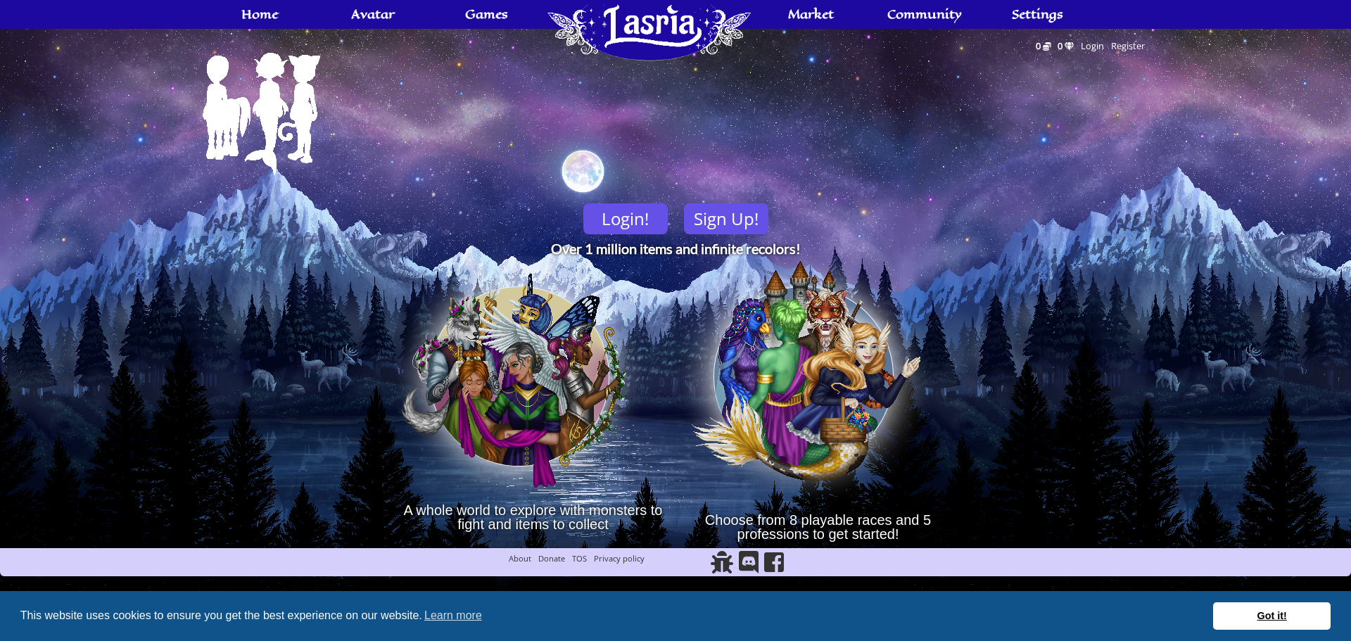
click at [1229, 610] on link "Got it!" at bounding box center [1271, 616] width 117 height 28
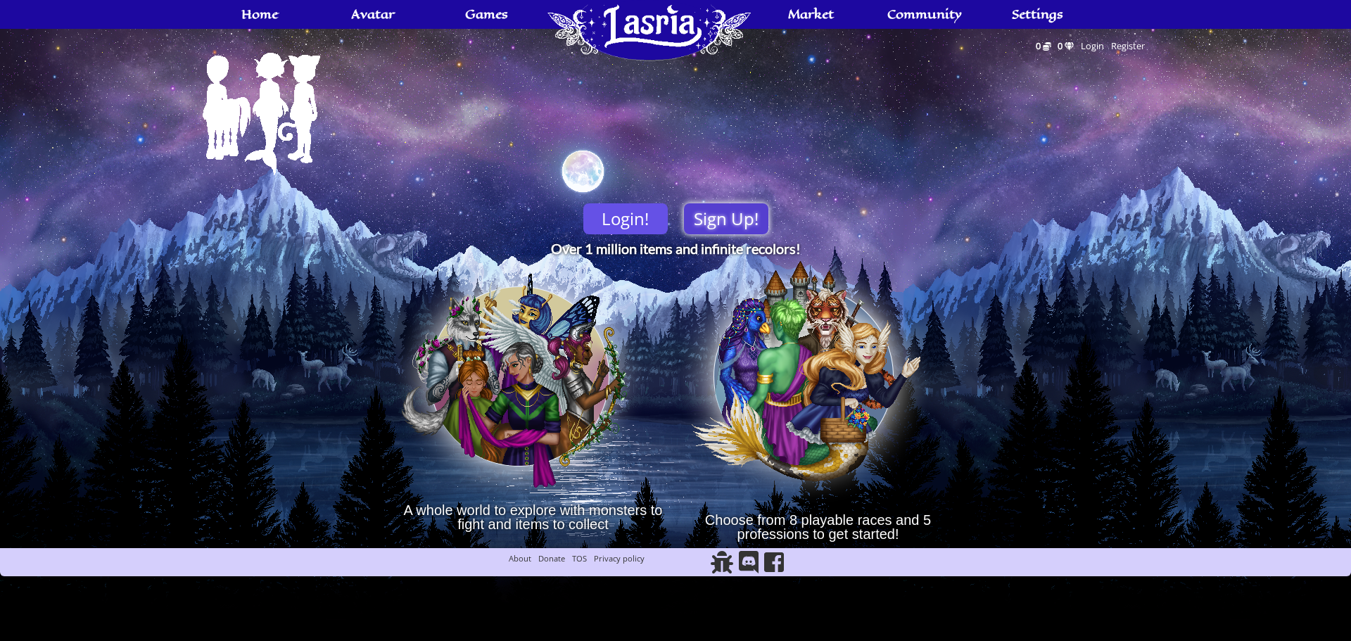
click at [726, 227] on link "Sign Up!" at bounding box center [726, 218] width 84 height 31
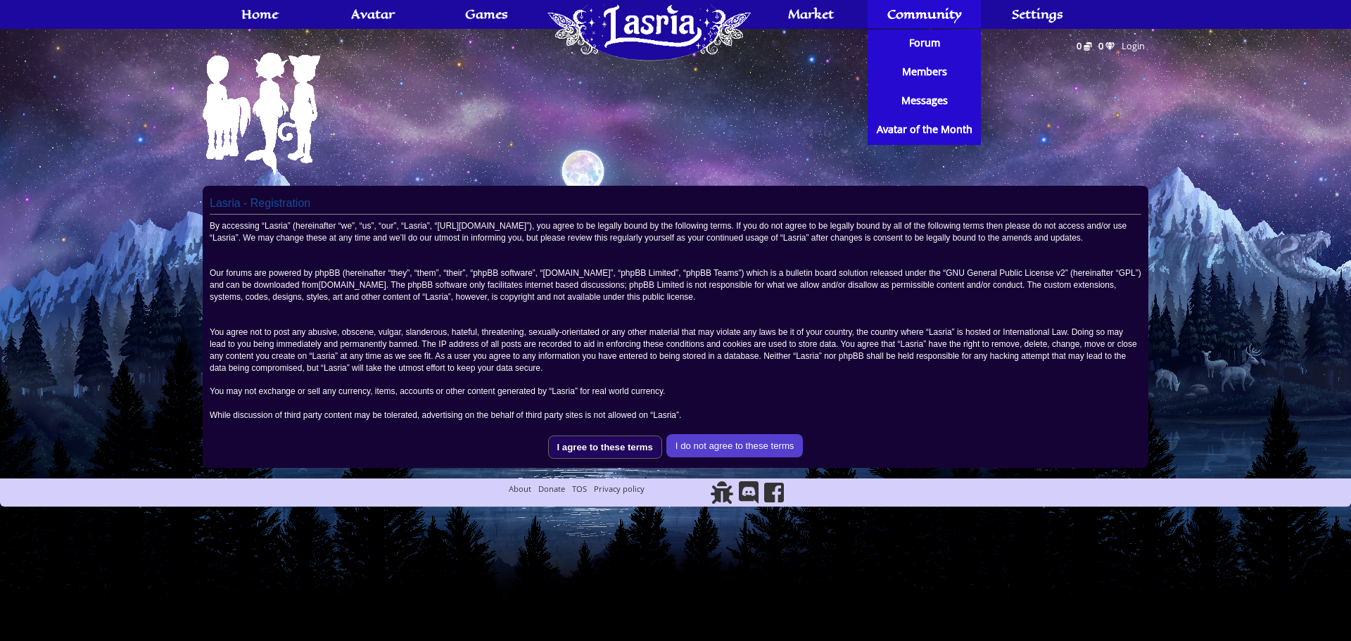
click at [611, 459] on input "I agree to these terms" at bounding box center [605, 446] width 114 height 23
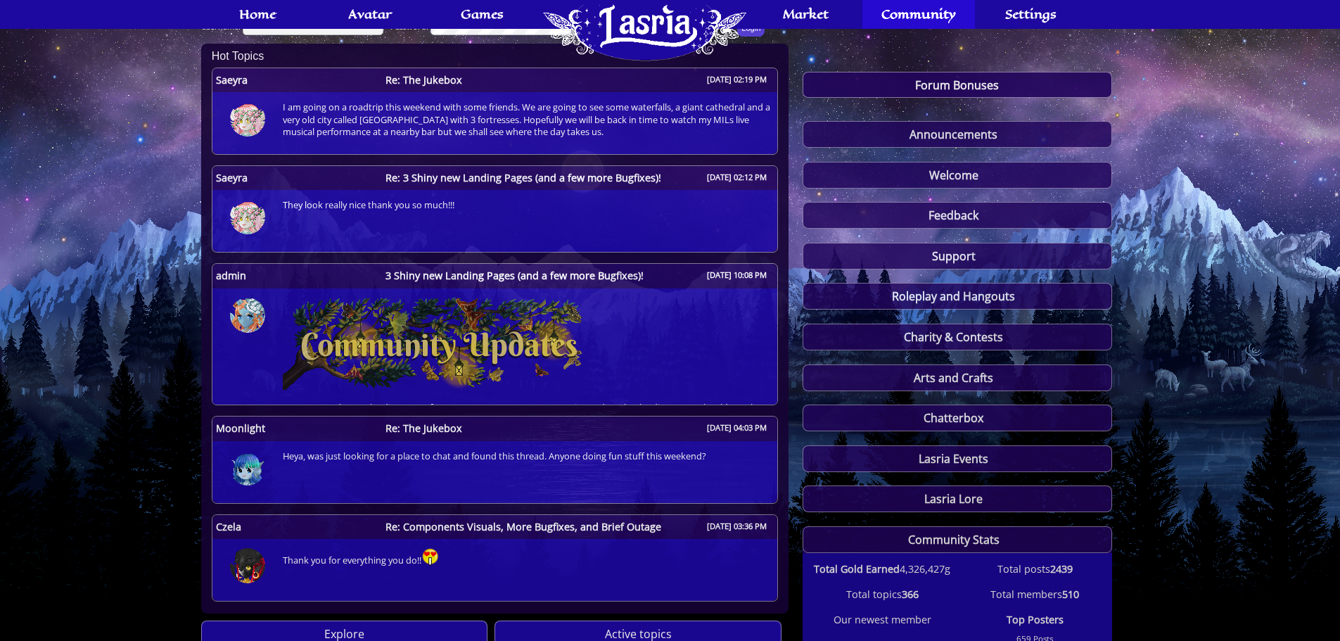
scroll to position [281, 0]
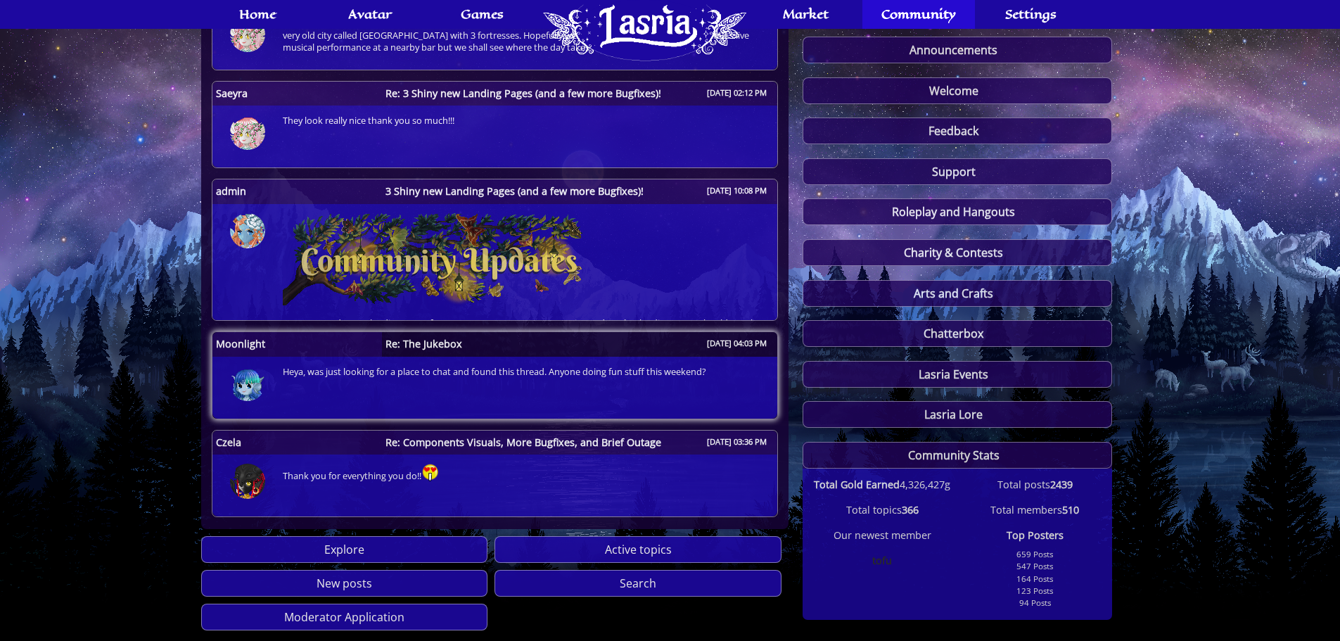
type input "Edelaen"
click at [398, 346] on span "Re: The Jukebox" at bounding box center [424, 344] width 84 height 10
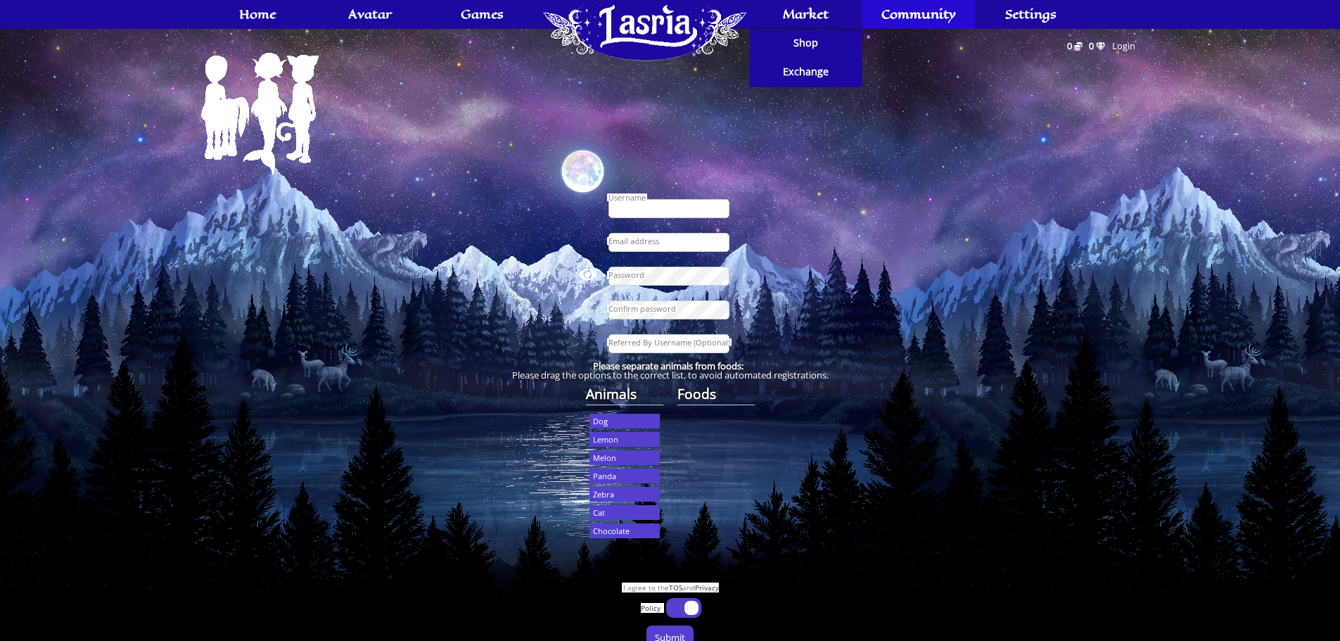
type input "Edelaen"
click at [672, 204] on input "Edelaen" at bounding box center [668, 208] width 121 height 19
drag, startPoint x: 671, startPoint y: 200, endPoint x: 467, endPoint y: 235, distance: 207.0
click at [468, 235] on fieldset "Edelaen Email address View Password Confirm password Referred By Username (Opti…" at bounding box center [670, 274] width 938 height 176
type input "Alvi"
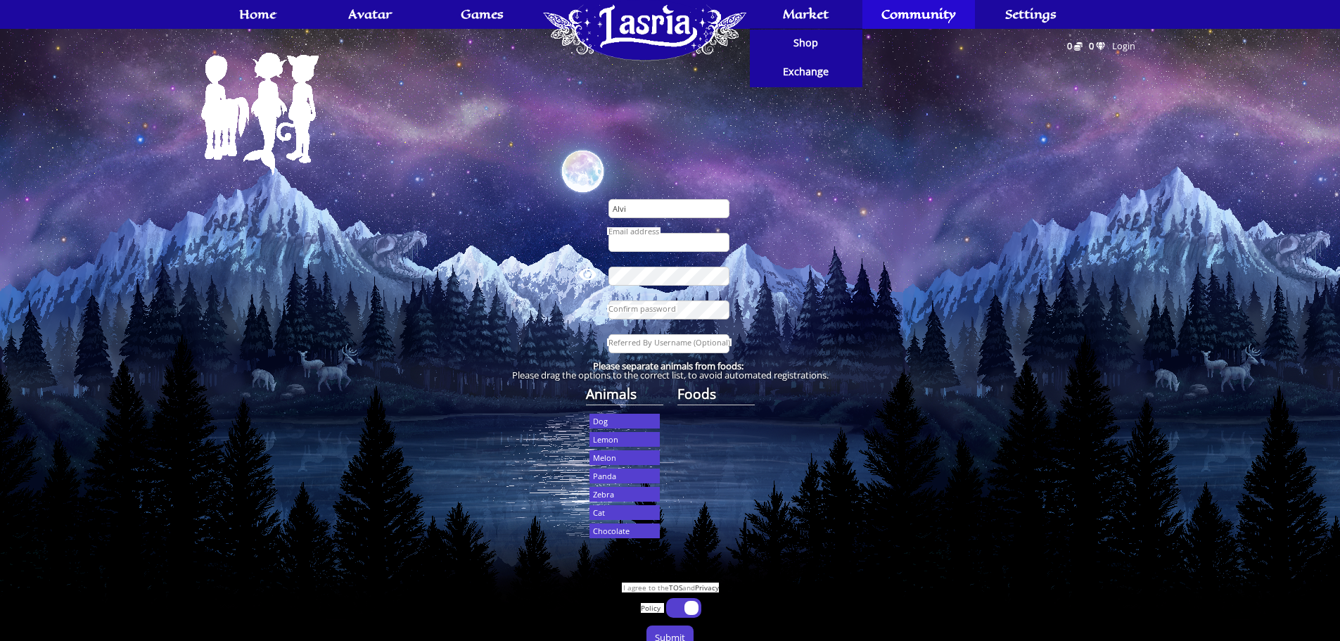
click at [610, 246] on input "Email address" at bounding box center [668, 242] width 121 height 19
click at [616, 243] on input "Email address" at bounding box center [668, 242] width 121 height 19
type input "rukii"
click at [874, 210] on fieldset "Alvi rukii Email address View Password Confirm password Referred By Username (O…" at bounding box center [670, 274] width 938 height 176
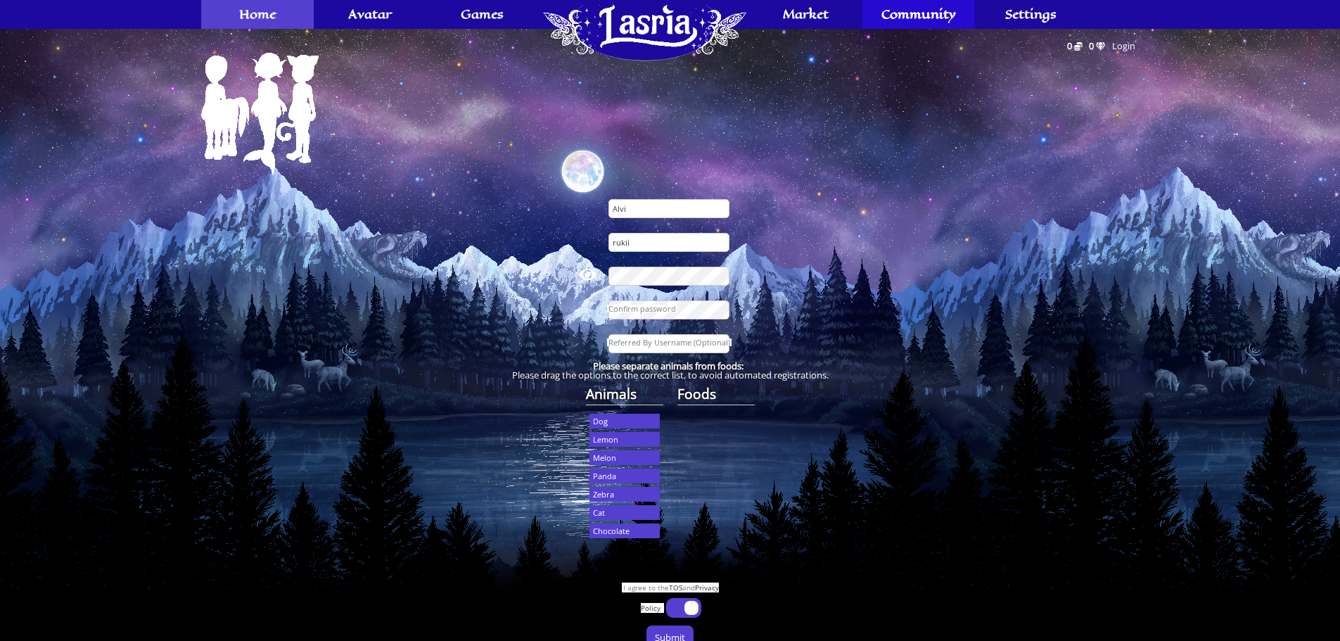
click at [269, 15] on span "Home" at bounding box center [257, 13] width 37 height 11
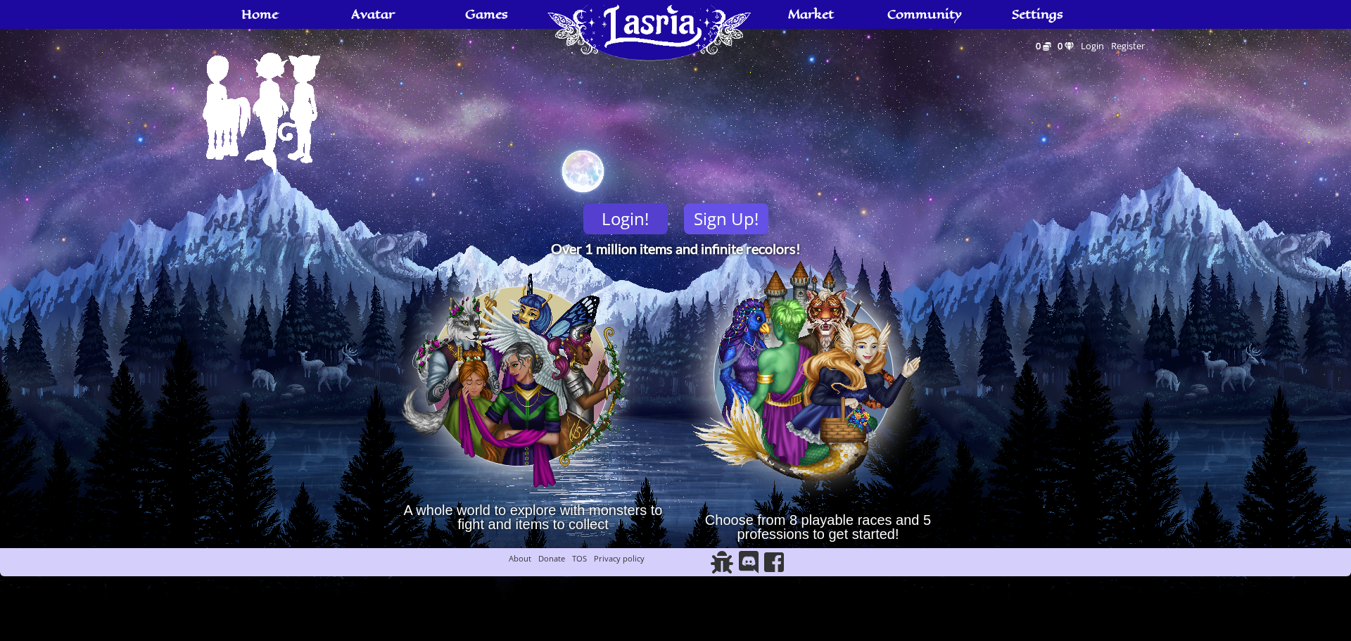
click at [627, 225] on link "Login!" at bounding box center [625, 218] width 84 height 31
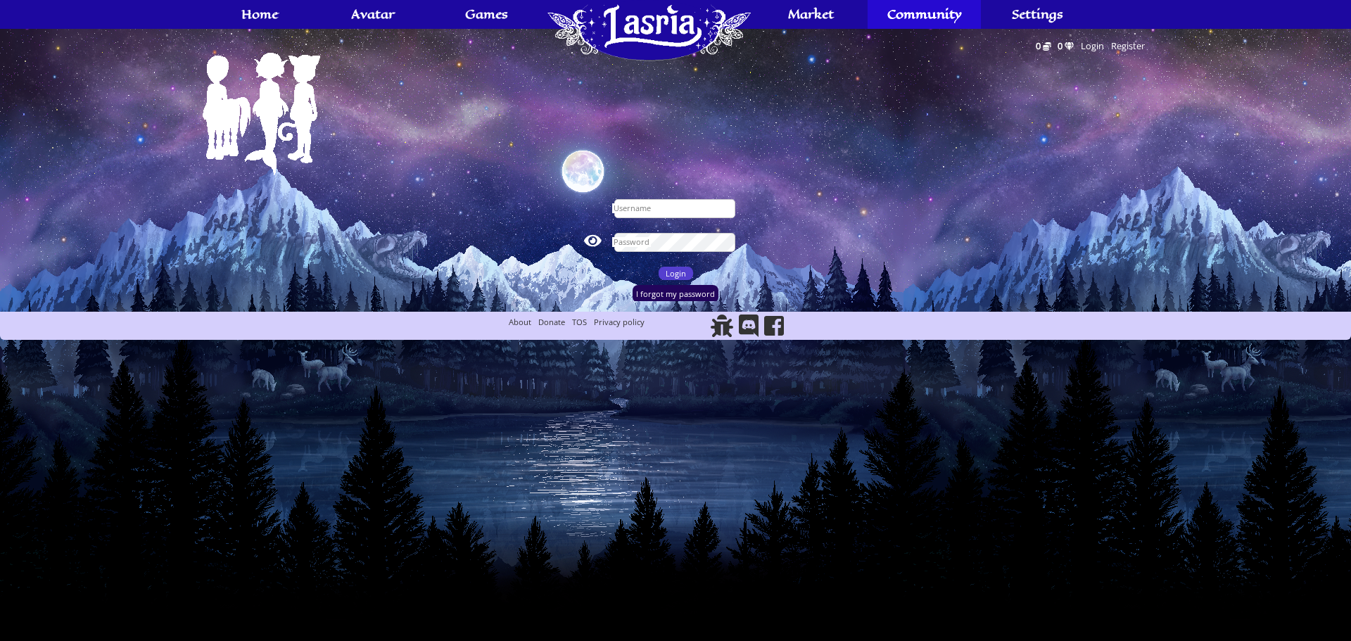
type input "Edelaen"
click at [668, 210] on input "Edelaen" at bounding box center [674, 208] width 121 height 19
click at [513, 272] on fieldset "Edelaen View Password Remember me Login I forgot my password" at bounding box center [675, 243] width 945 height 115
click at [672, 275] on input "Login" at bounding box center [675, 273] width 34 height 13
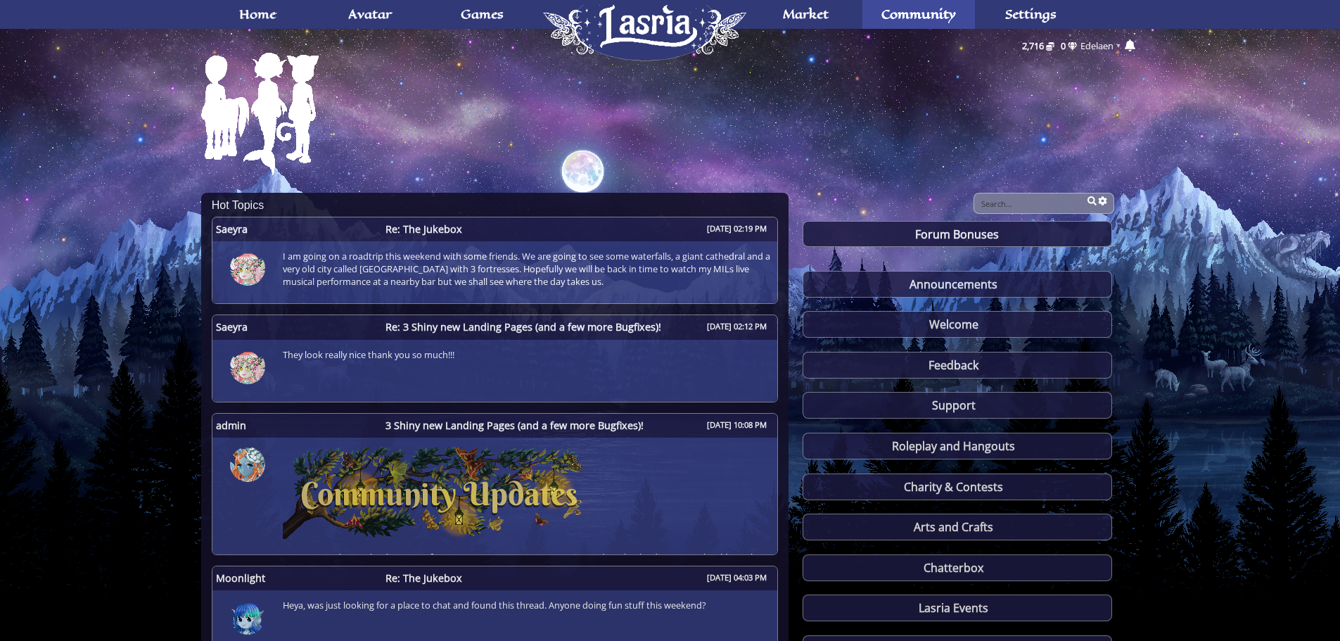
click at [1106, 49] on span "Edelaen" at bounding box center [1096, 45] width 33 height 13
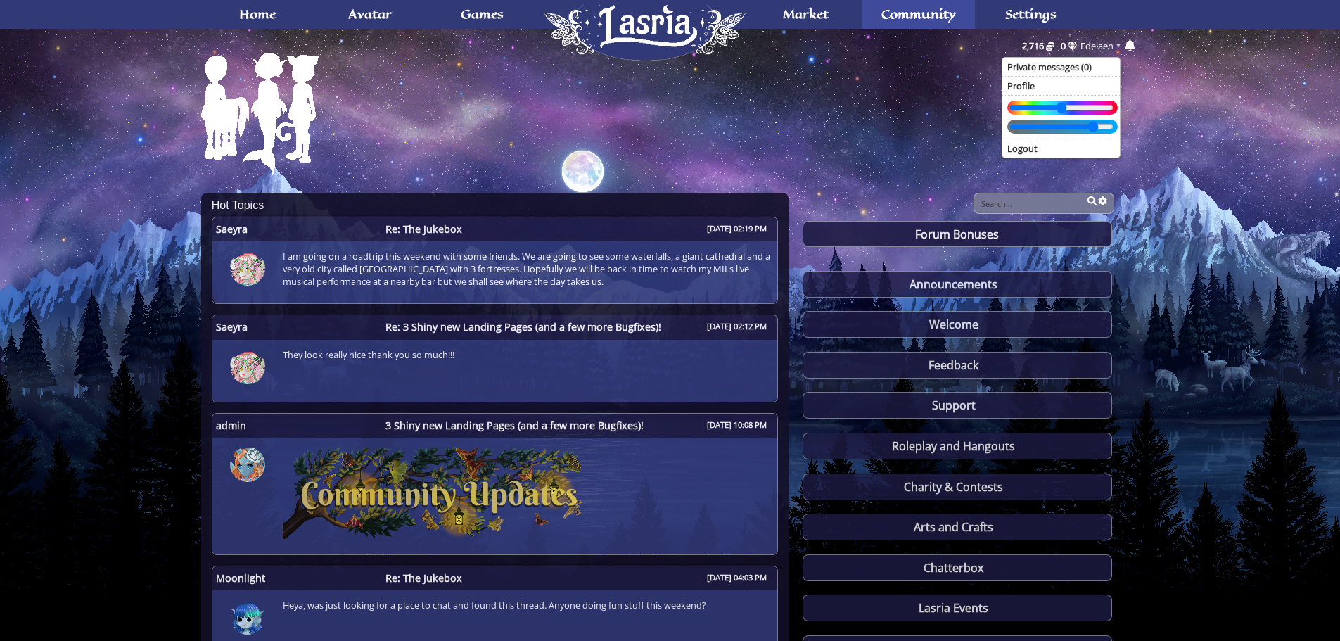
click at [1114, 44] on span "Edelaen" at bounding box center [1096, 45] width 33 height 13
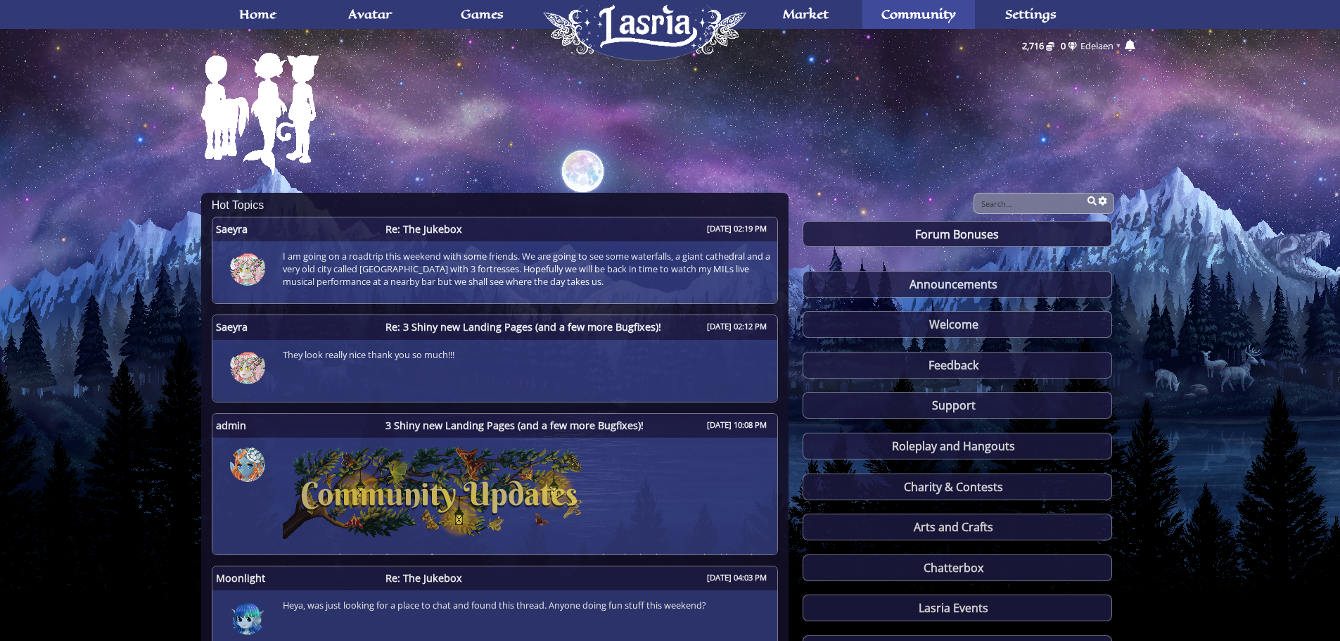
click at [1114, 44] on span "Edelaen" at bounding box center [1096, 45] width 33 height 13
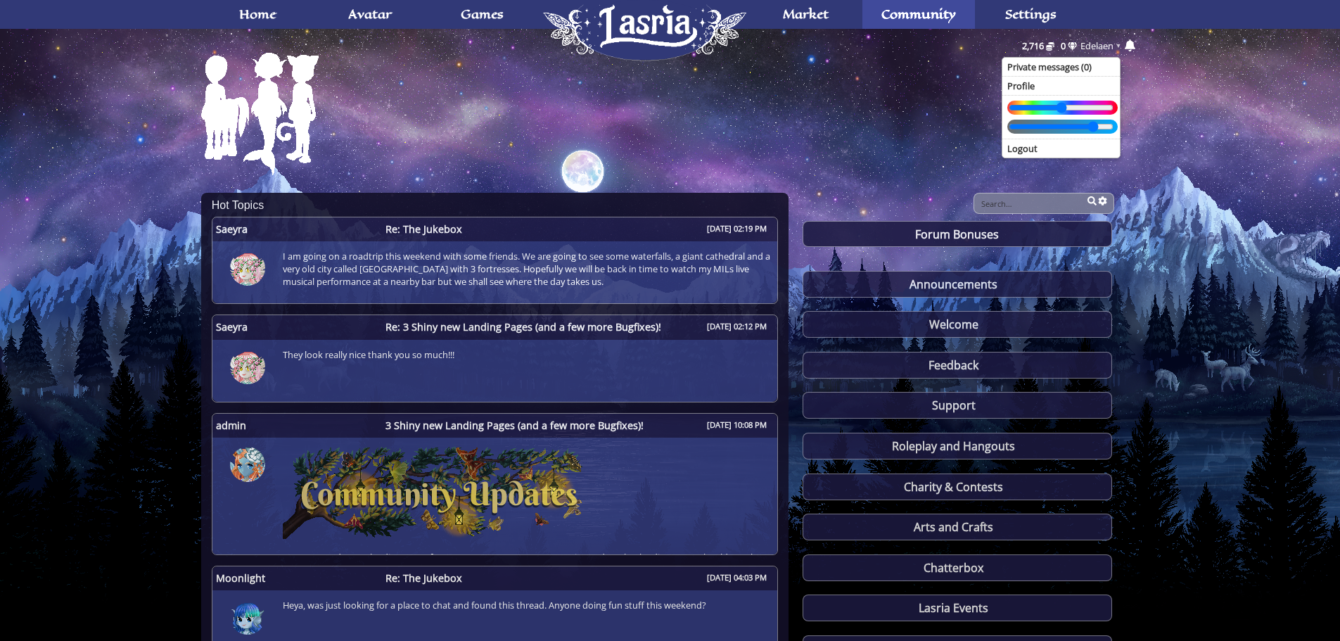
drag, startPoint x: 1120, startPoint y: 44, endPoint x: 1110, endPoint y: 46, distance: 10.1
click at [1114, 44] on span "Edelaen" at bounding box center [1096, 45] width 33 height 13
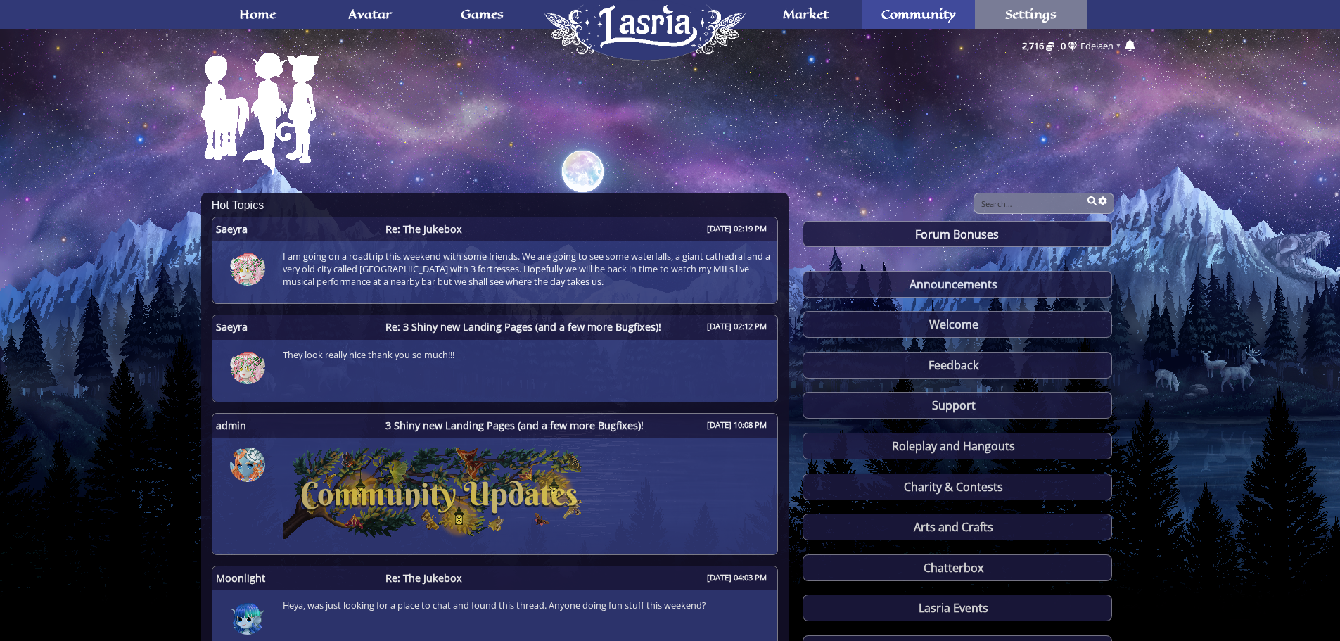
click at [1031, 9] on span "Settings" at bounding box center [1030, 13] width 51 height 11
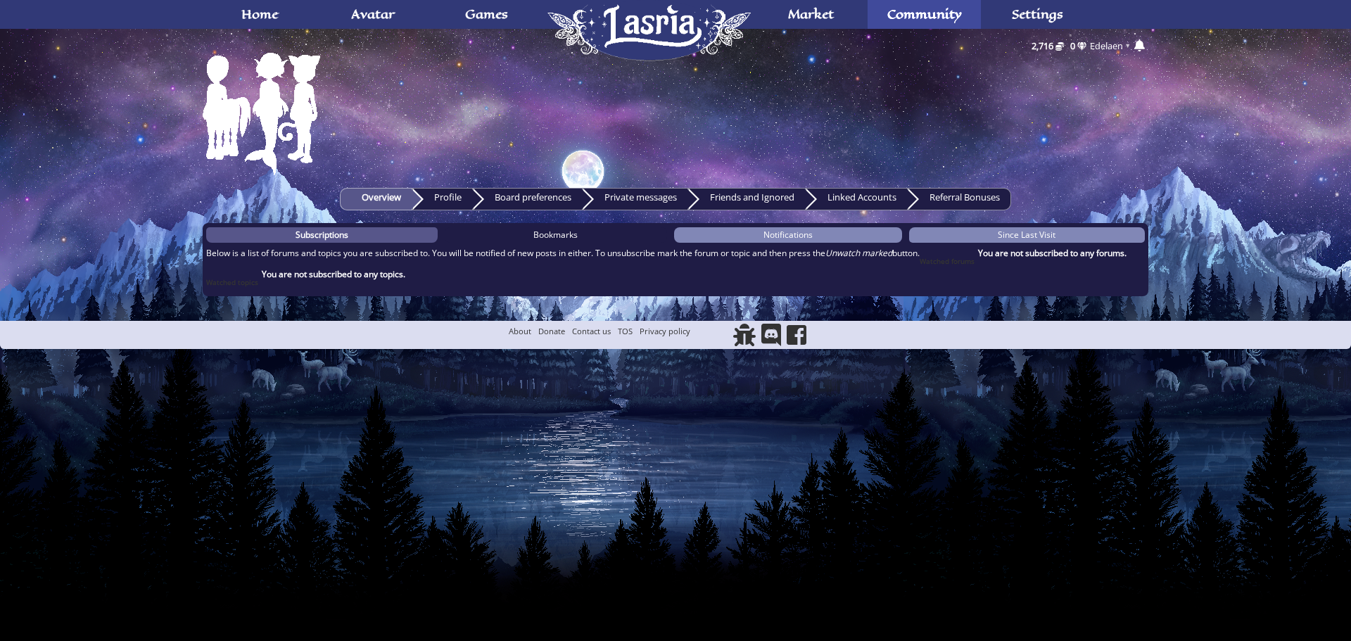
click at [528, 236] on link "Bookmarks" at bounding box center [556, 234] width 223 height 15
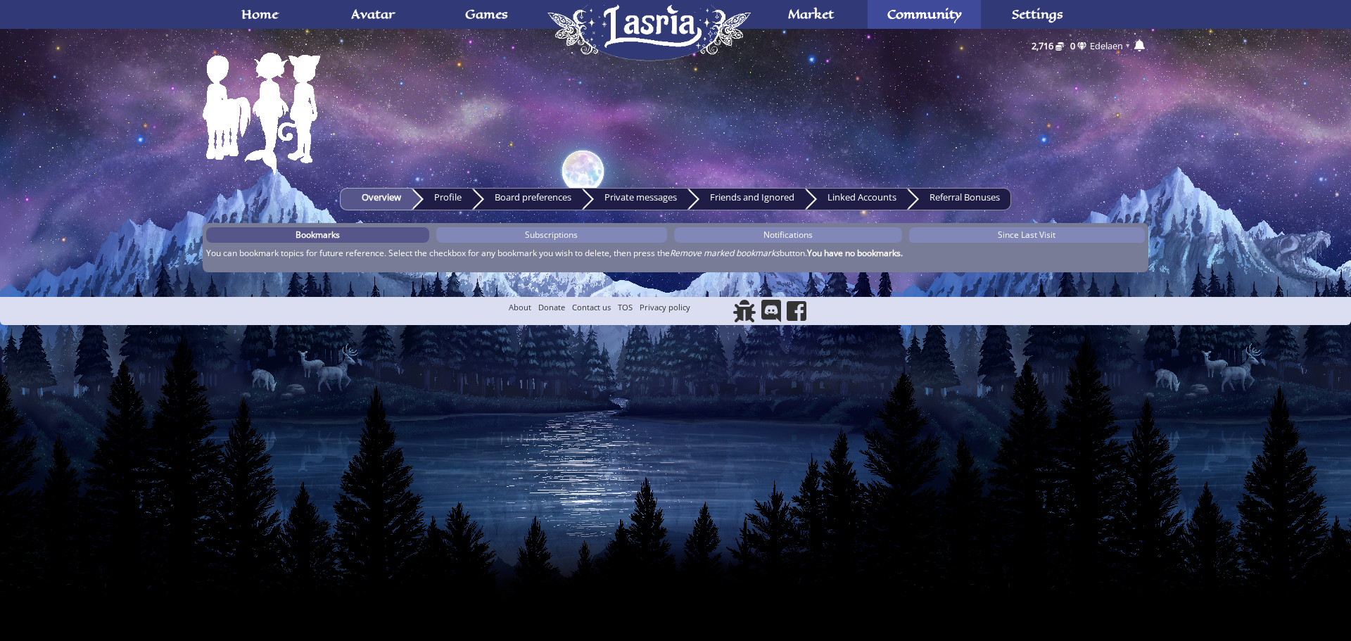
click at [441, 200] on link "Profile" at bounding box center [442, 199] width 60 height 23
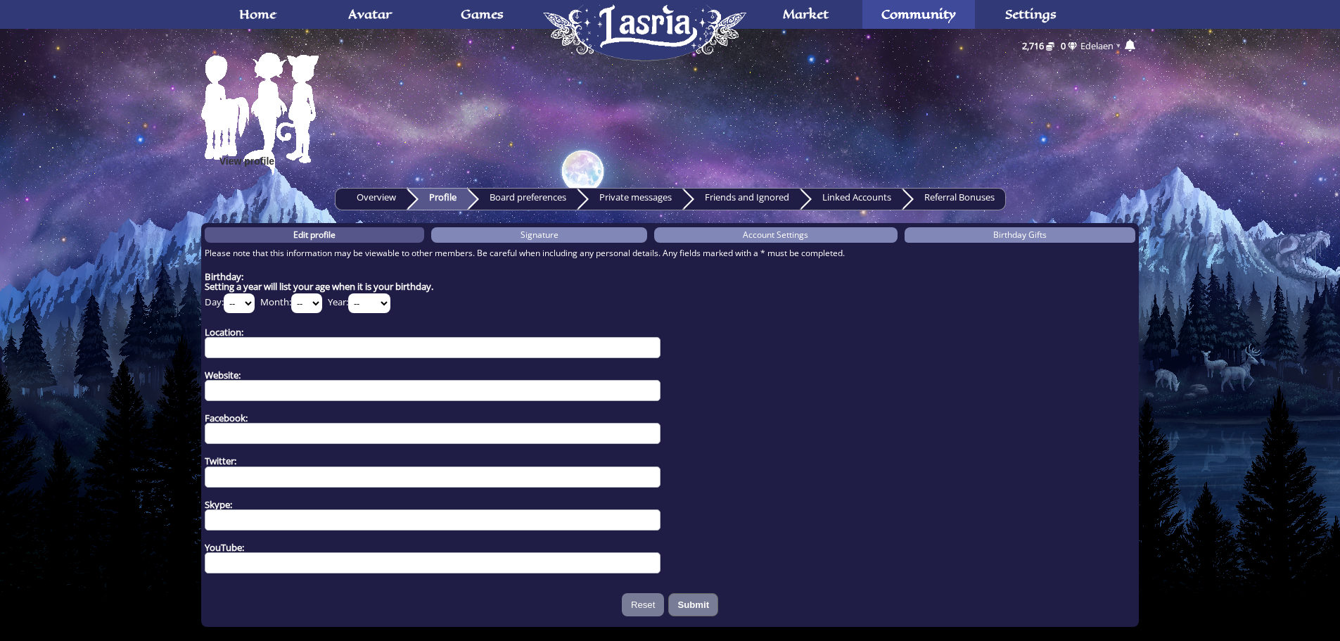
click at [245, 305] on select "-- 1 2 3 4 5 6 7 8 9 10 11 12 13 14 15 16 17 18 19 20 21 22 23 24 25 26 27 28 2…" at bounding box center [239, 303] width 31 height 20
select select "20"
click at [224, 293] on select "-- 1 2 3 4 5 6 7 8 9 10 11 12 13 14 15 16 17 18 19 20 21 22 23 24 25 26 27 28 2…" at bounding box center [239, 303] width 31 height 20
click at [302, 301] on select "-- 1 2 3 4 5 6 7 8 9 10 11 12" at bounding box center [306, 303] width 31 height 20
select select "6"
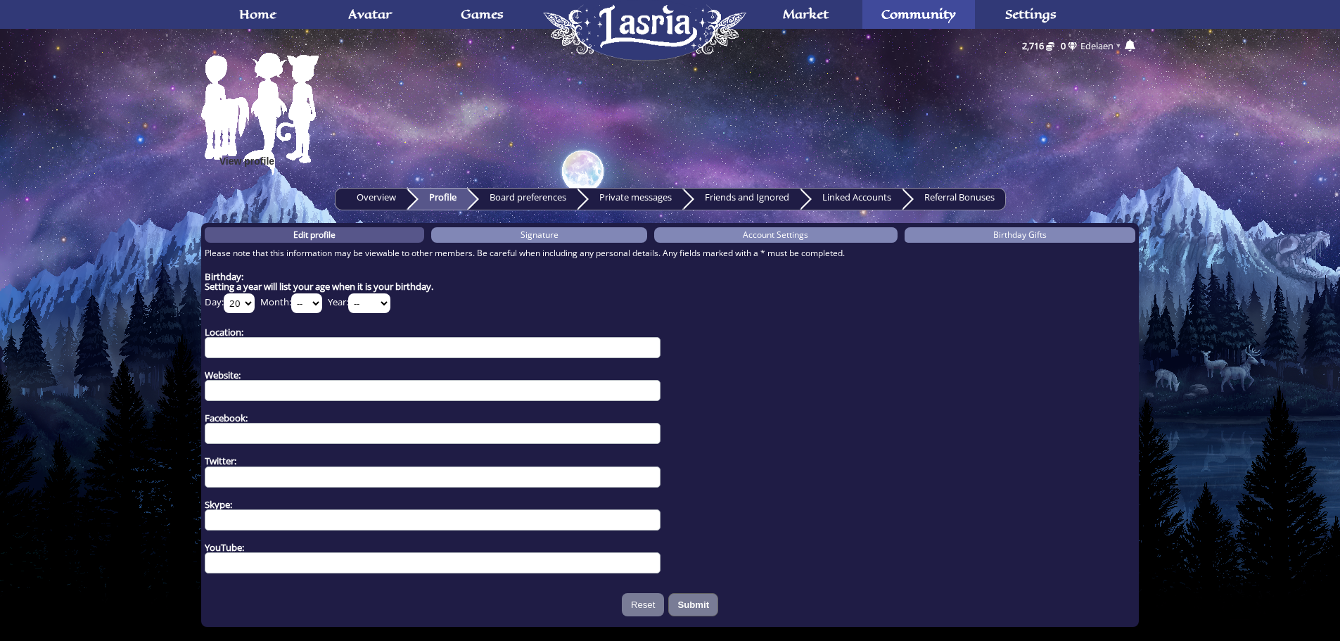
click at [292, 293] on select "-- 1 2 3 4 5 6 7 8 9 10 11 12" at bounding box center [306, 303] width 31 height 20
click at [366, 306] on select "-- 1925 1926 1927 1928 1929 1930 1931 1932 1933 1934 1935 1936 1937 1938 1939 1…" at bounding box center [369, 303] width 42 height 20
select select "1996"
click at [353, 293] on select "-- 1925 1926 1927 1928 1929 1930 1931 1932 1933 1934 1935 1936 1937 1938 1939 1…" at bounding box center [369, 303] width 42 height 20
click at [696, 602] on input "Submit" at bounding box center [693, 605] width 50 height 23
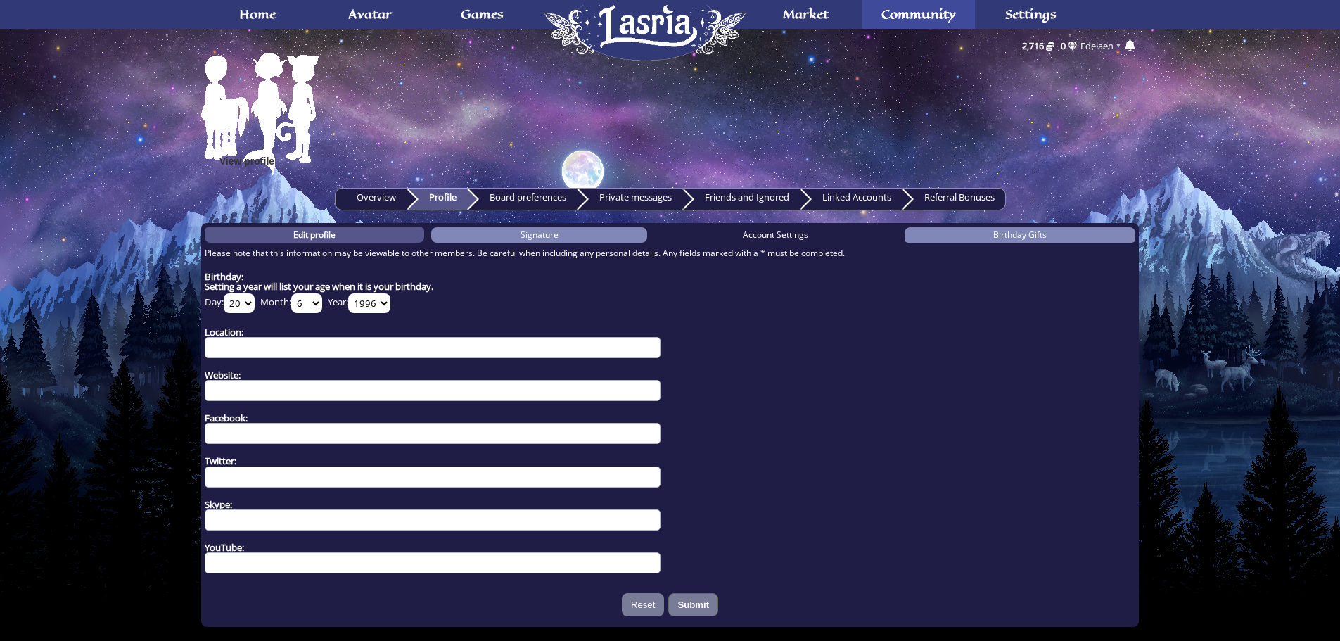
click at [729, 236] on link "Account Settings" at bounding box center [775, 234] width 243 height 15
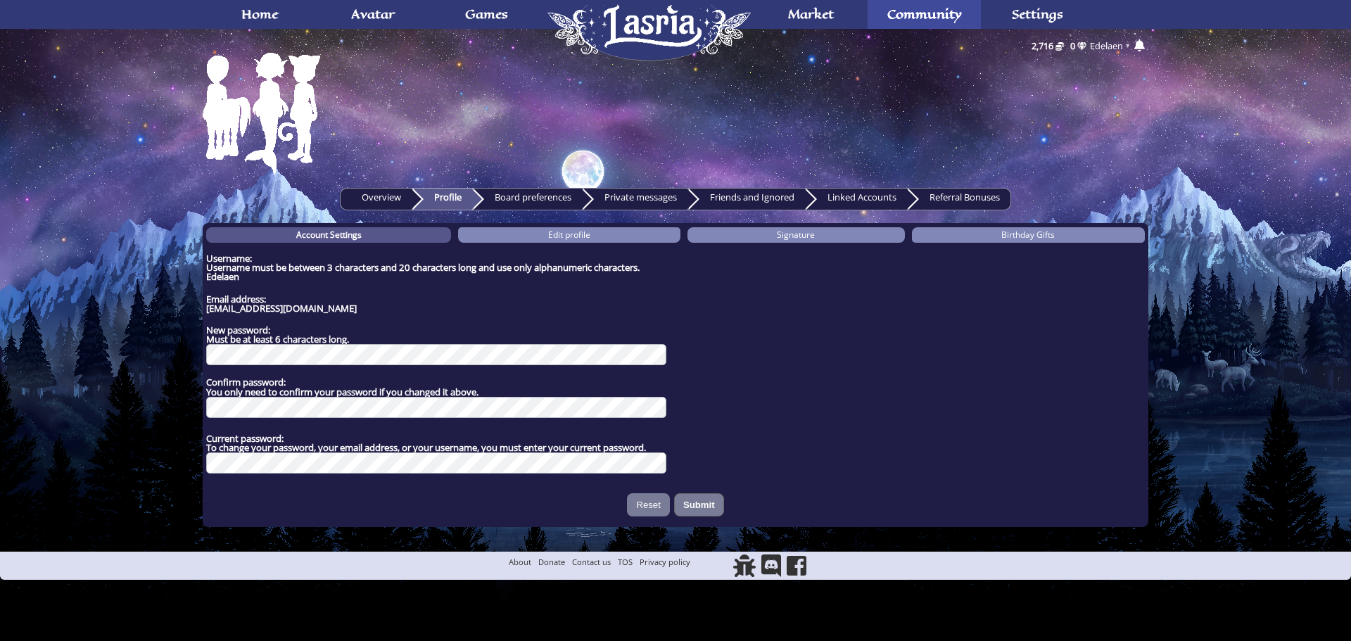
click at [225, 271] on strong "Edelaen" at bounding box center [222, 276] width 33 height 13
click at [546, 241] on link "Edit profile" at bounding box center [569, 234] width 222 height 15
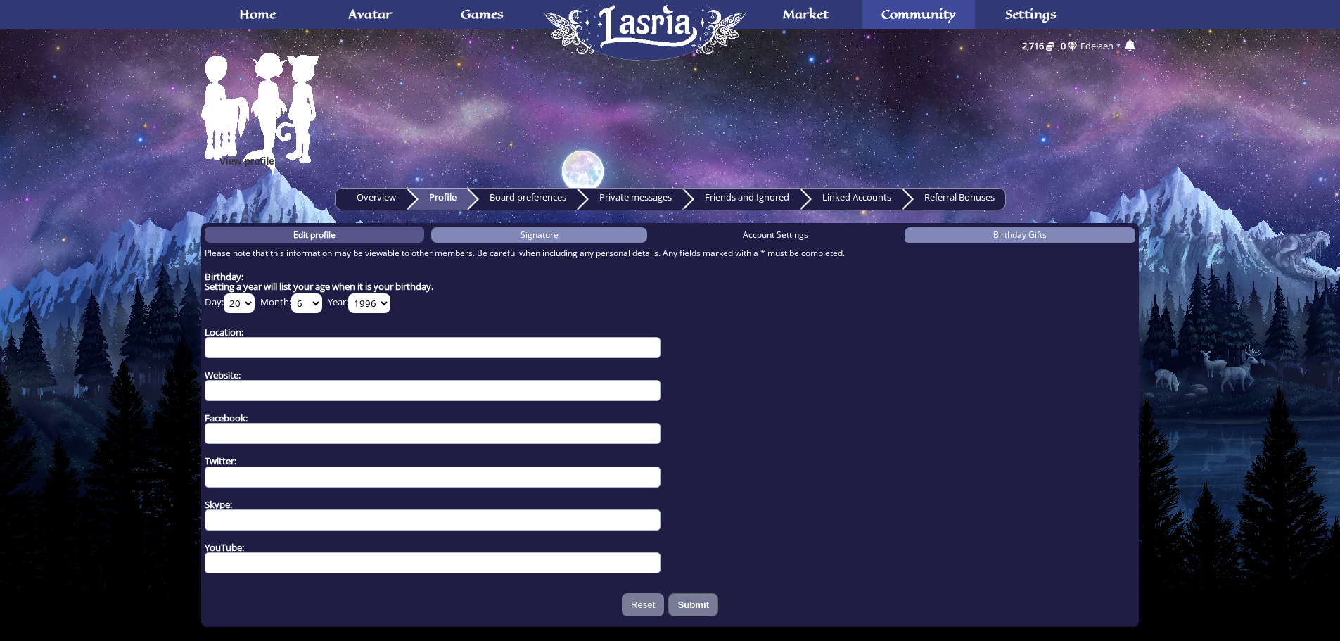
click at [799, 236] on span "Account Settings" at bounding box center [775, 235] width 65 height 12
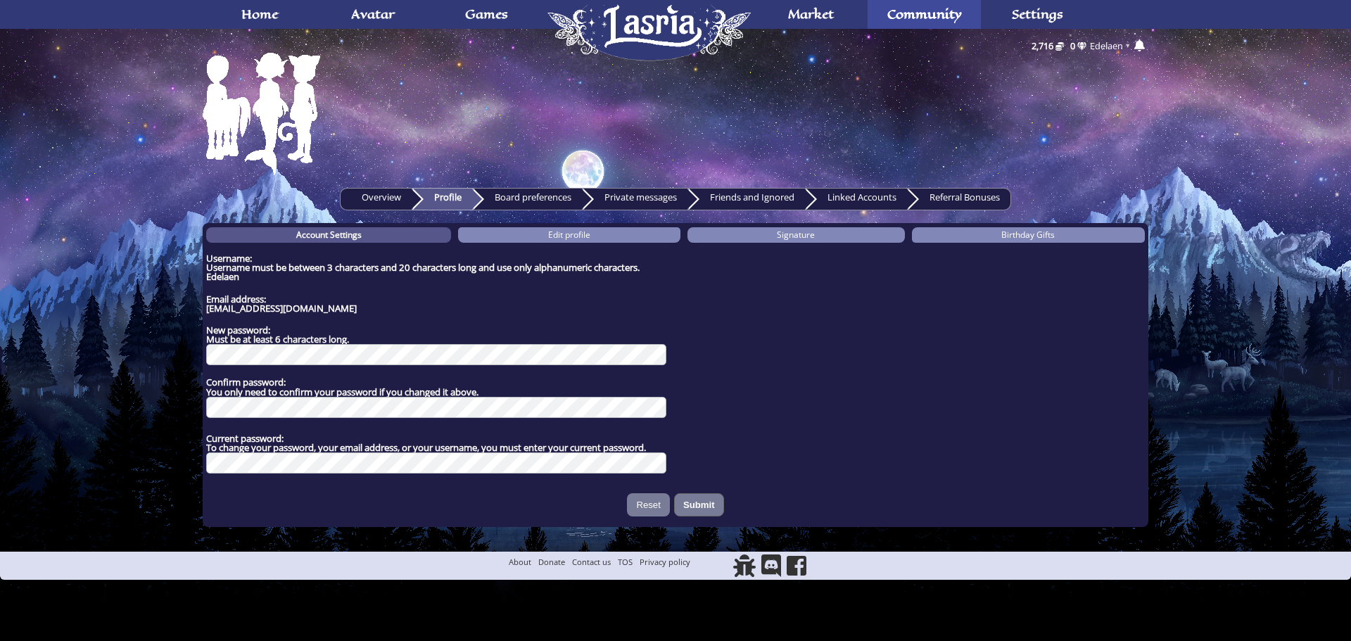
click at [260, 259] on dt "Username: Username must be between 3 characters and 20 characters long and use …" at bounding box center [440, 263] width 469 height 18
click at [261, 257] on dt "Username: Username must be between 3 characters and 20 characters long and use …" at bounding box center [440, 263] width 469 height 18
click at [245, 271] on span "Username must be between 3 characters and 20 characters long and use only alpha…" at bounding box center [422, 267] width 433 height 13
click at [239, 276] on strong "Edelaen" at bounding box center [222, 276] width 33 height 13
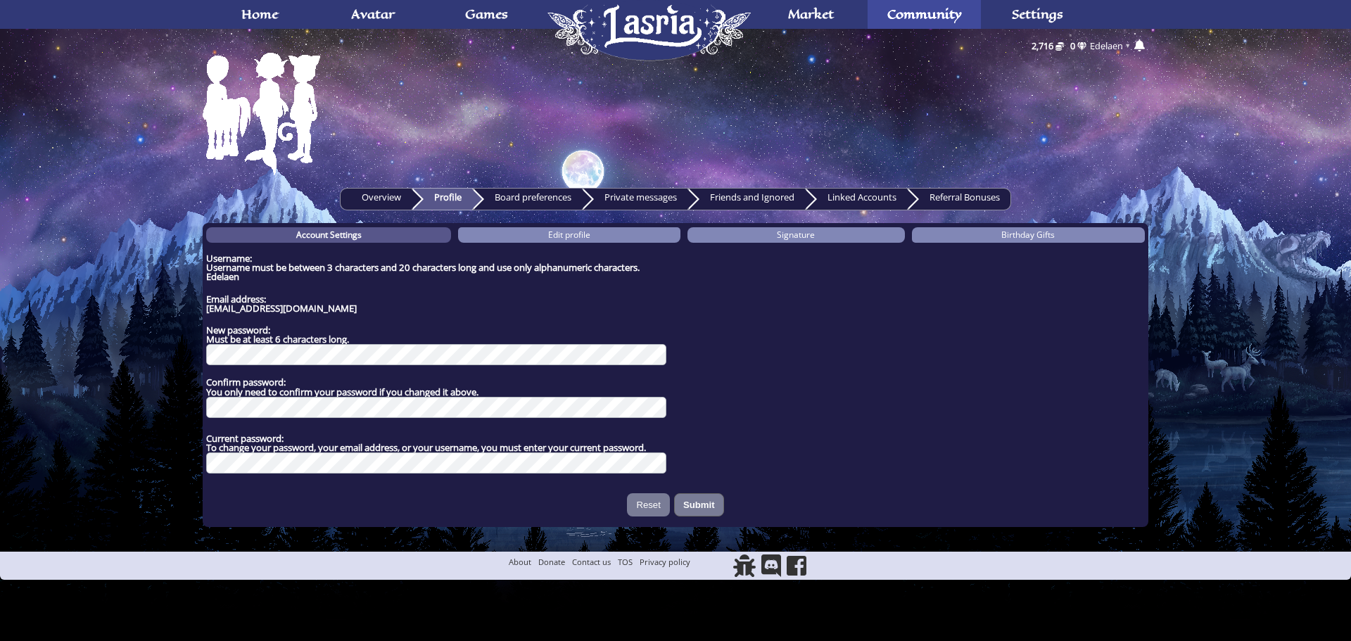
click at [239, 276] on strong "Edelaen" at bounding box center [222, 276] width 33 height 13
click at [258, 272] on span "Username must be between 3 characters and 20 characters long and use only alpha…" at bounding box center [422, 267] width 433 height 13
click at [228, 272] on strong "Edelaen" at bounding box center [222, 276] width 33 height 13
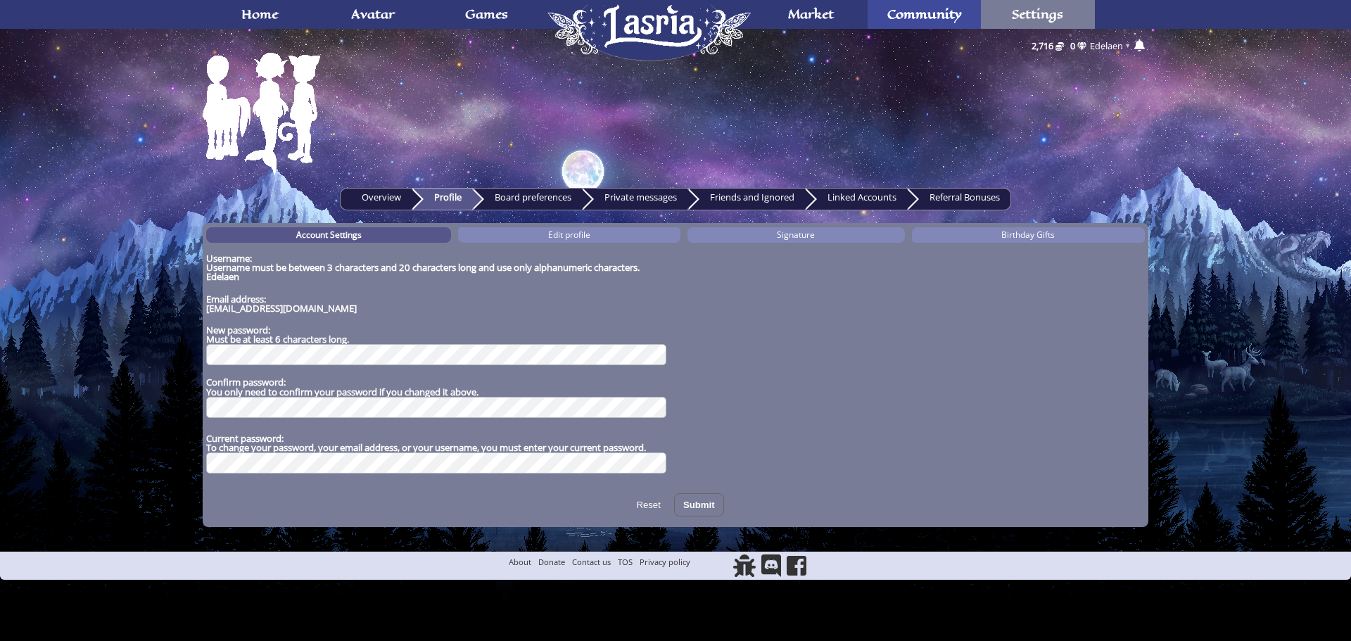
click at [1048, 9] on span "Settings" at bounding box center [1037, 13] width 51 height 11
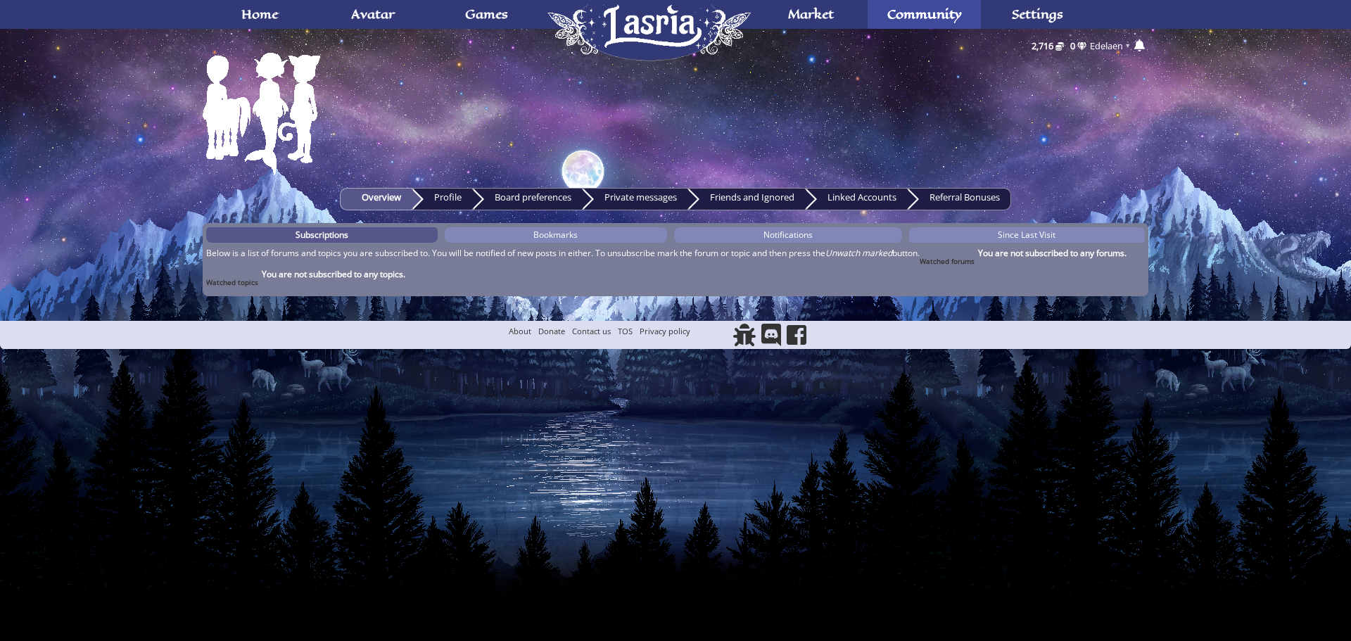
click at [1123, 44] on span "Edelaen" at bounding box center [1106, 45] width 33 height 13
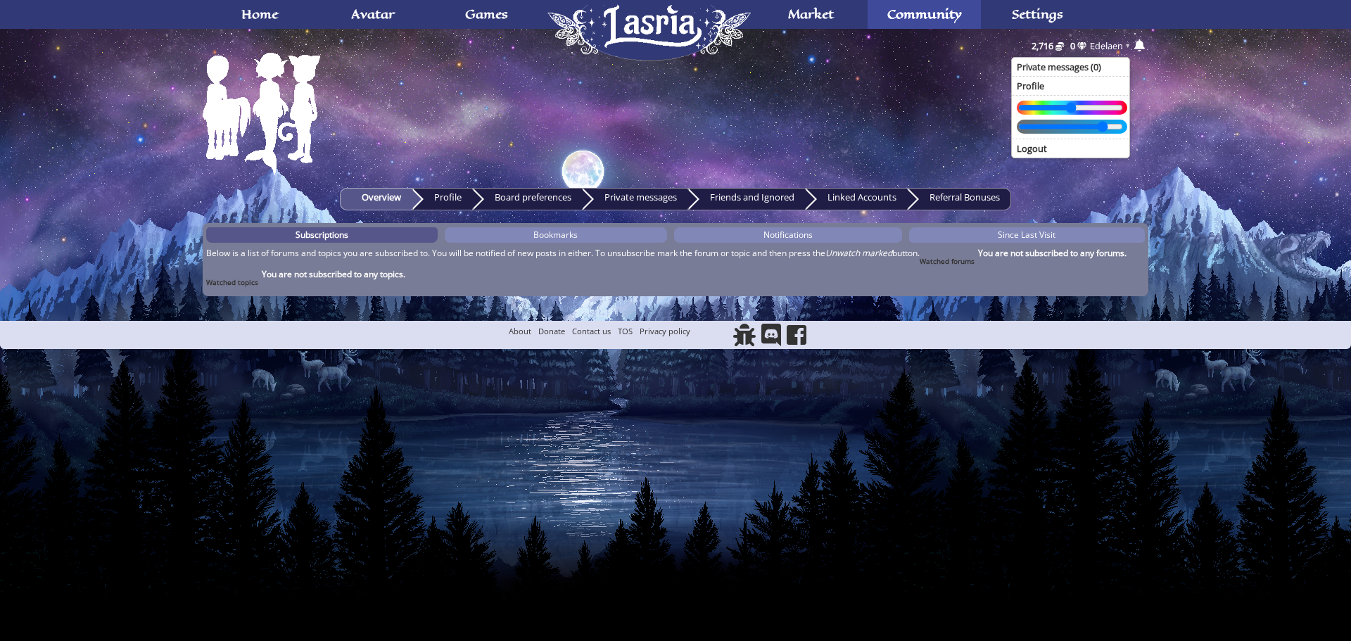
click at [1123, 49] on span "Edelaen" at bounding box center [1106, 45] width 33 height 13
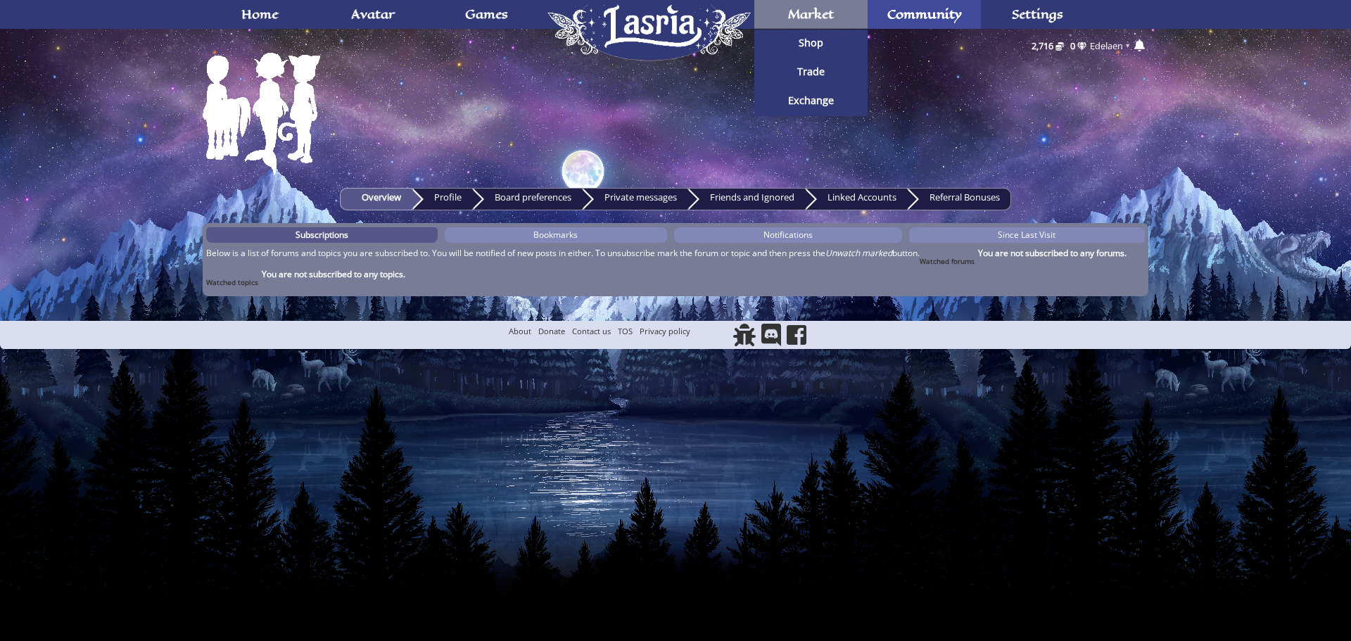
click at [856, 15] on link "Market" at bounding box center [810, 14] width 113 height 29
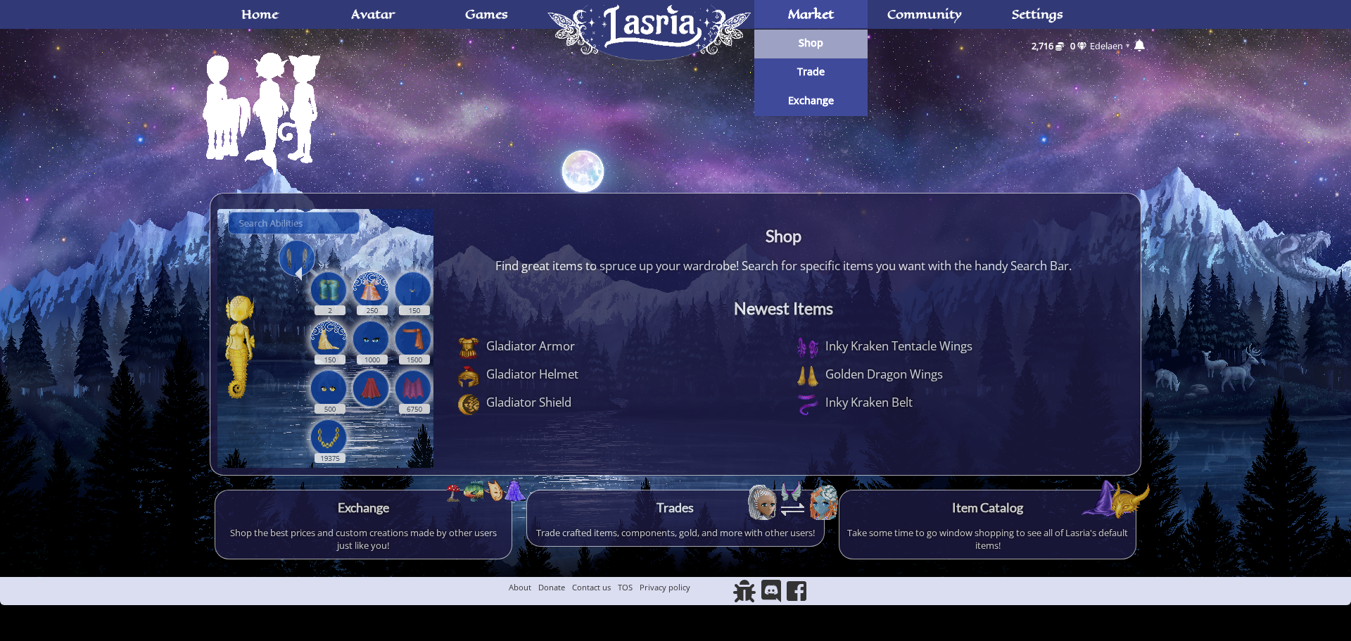
click at [840, 44] on link "Shop" at bounding box center [810, 44] width 113 height 29
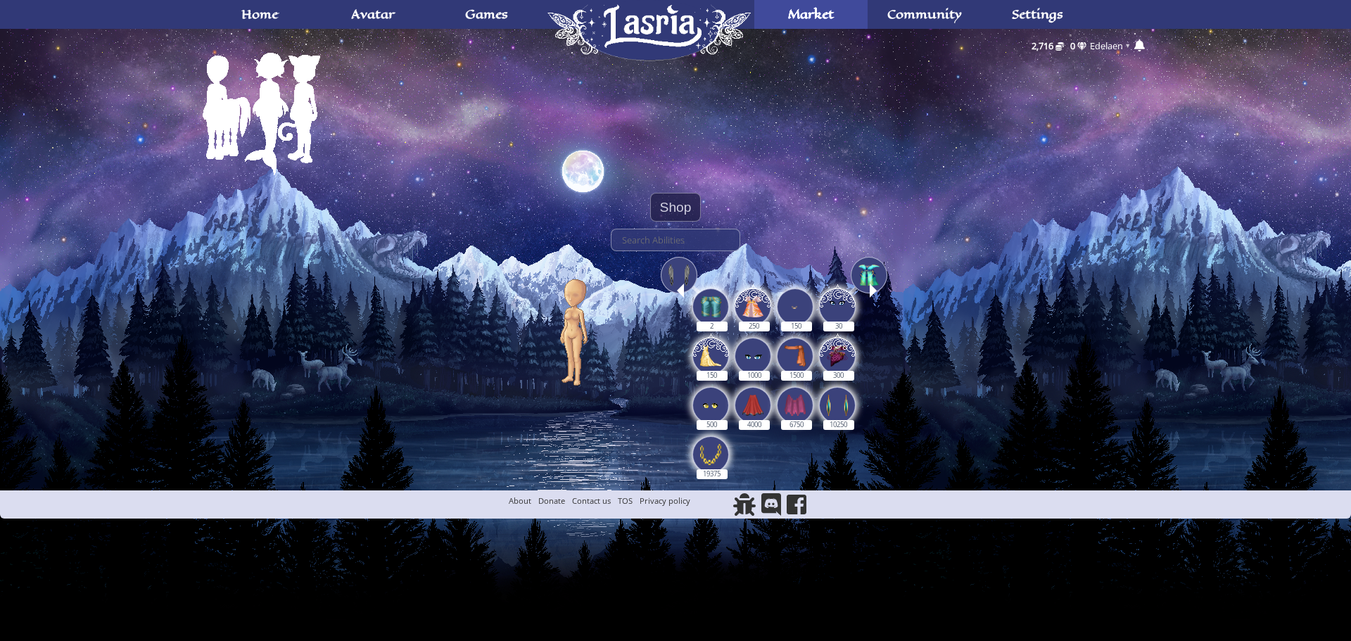
click at [872, 295] on div at bounding box center [872, 290] width 7 height 14
click at [876, 274] on img at bounding box center [868, 274] width 21 height 21
click at [713, 300] on img at bounding box center [710, 306] width 21 height 21
click at [711, 300] on input "2" at bounding box center [711, 299] width 0 height 9
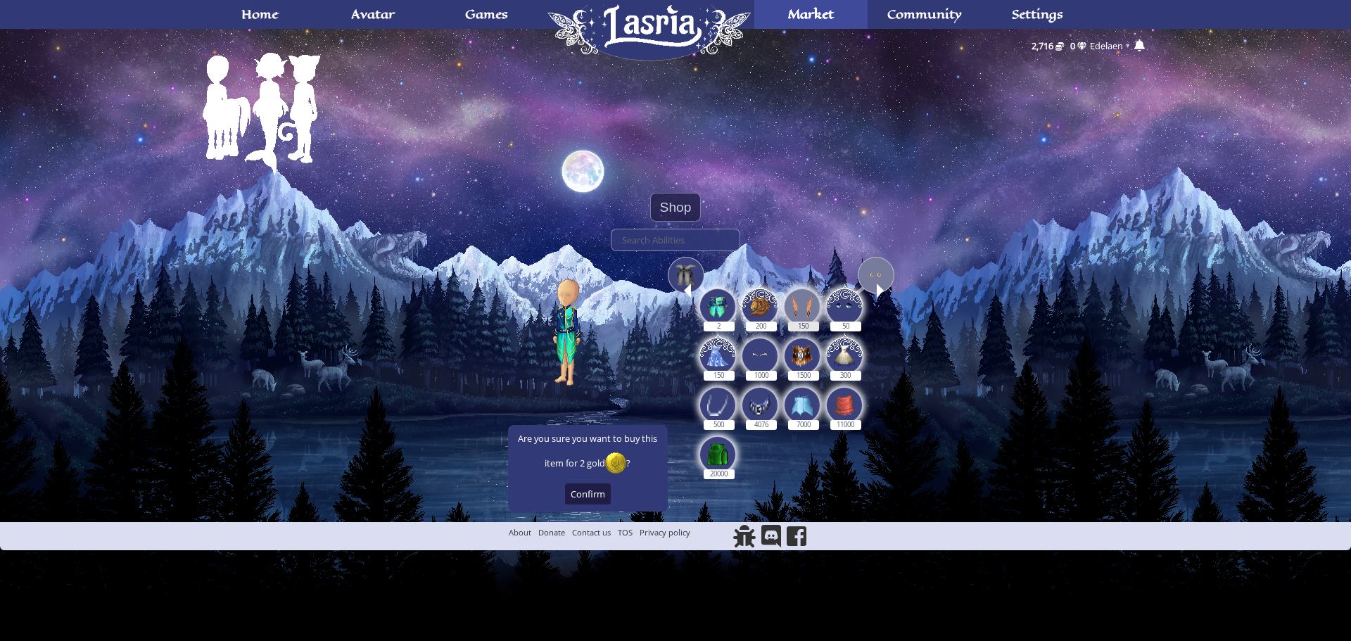
click at [797, 304] on img at bounding box center [801, 306] width 21 height 21
click at [803, 304] on input "150" at bounding box center [803, 299] width 0 height 9
click at [878, 292] on div at bounding box center [879, 290] width 7 height 14
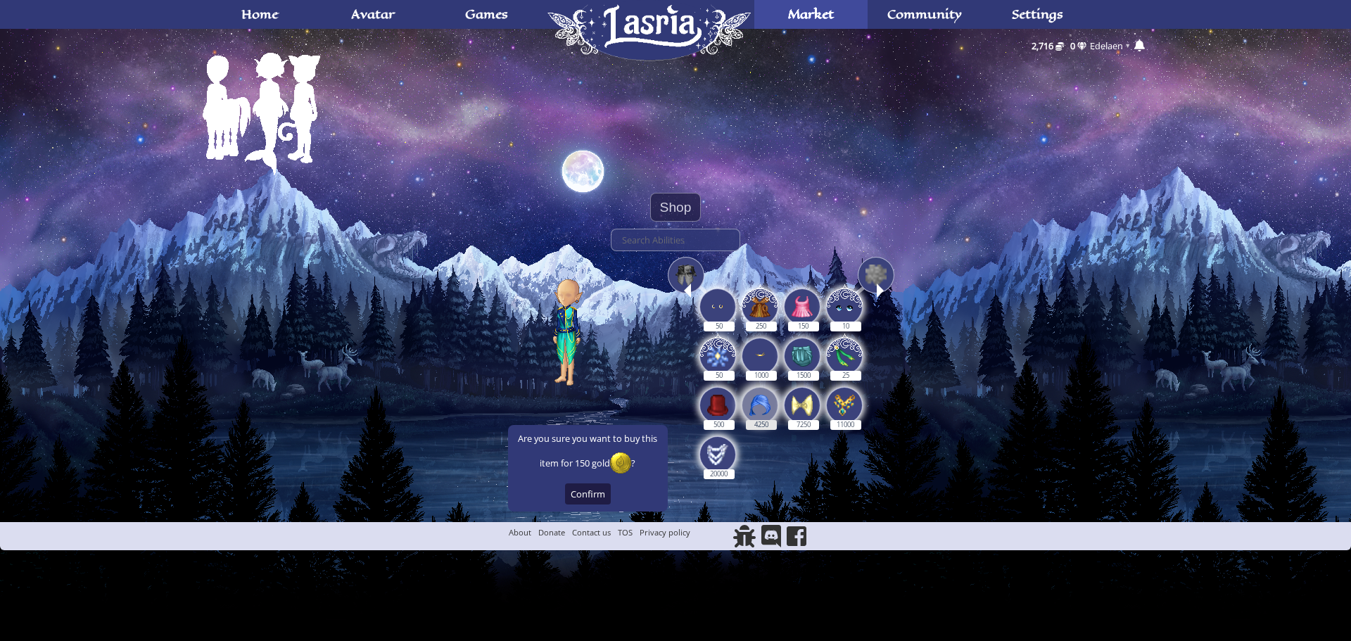
click at [763, 404] on img at bounding box center [759, 405] width 21 height 21
click at [760, 402] on input "4250" at bounding box center [760, 397] width 0 height 9
click at [769, 409] on img at bounding box center [759, 405] width 21 height 21
click at [760, 402] on input "4250" at bounding box center [760, 397] width 0 height 9
click at [774, 400] on div "4250" at bounding box center [759, 405] width 37 height 37
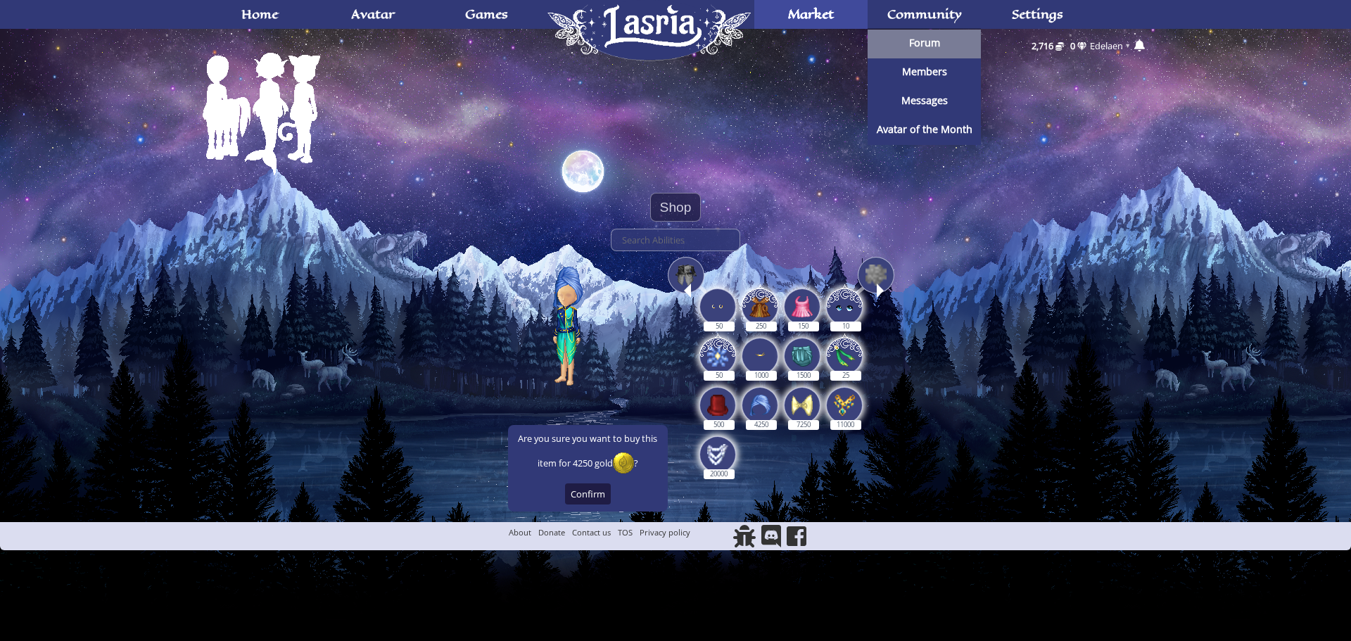
click at [921, 39] on span "Forum" at bounding box center [924, 43] width 31 height 10
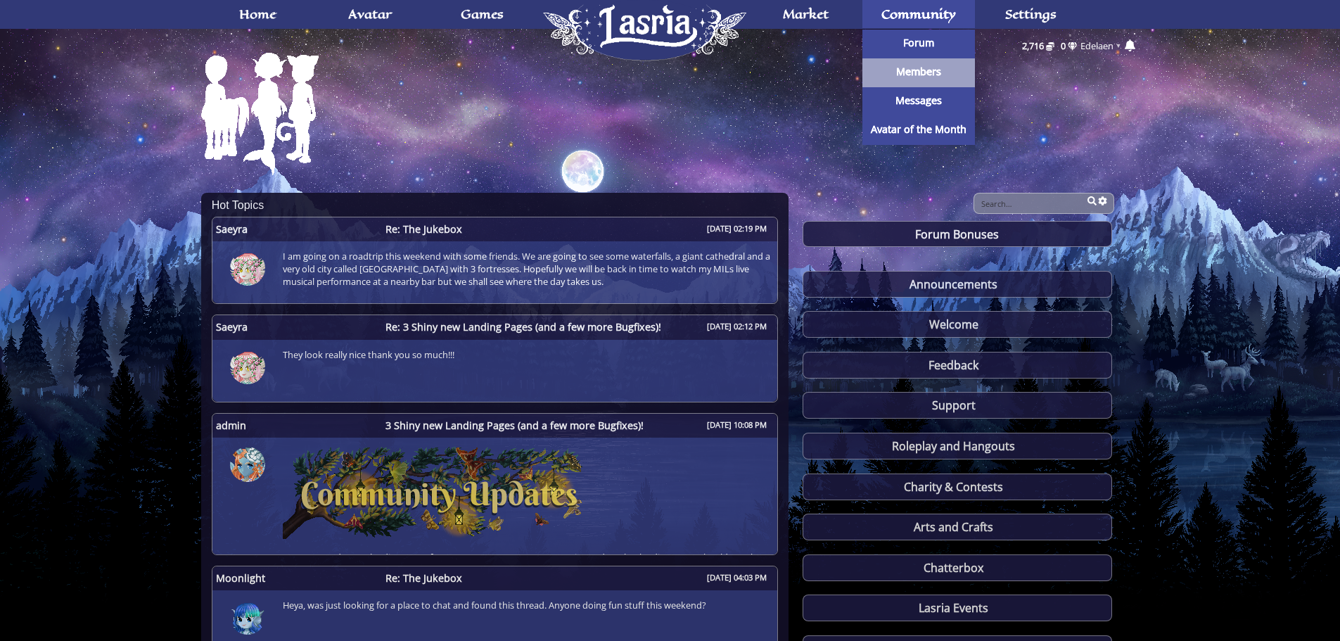
click at [917, 74] on span "Members" at bounding box center [918, 72] width 45 height 10
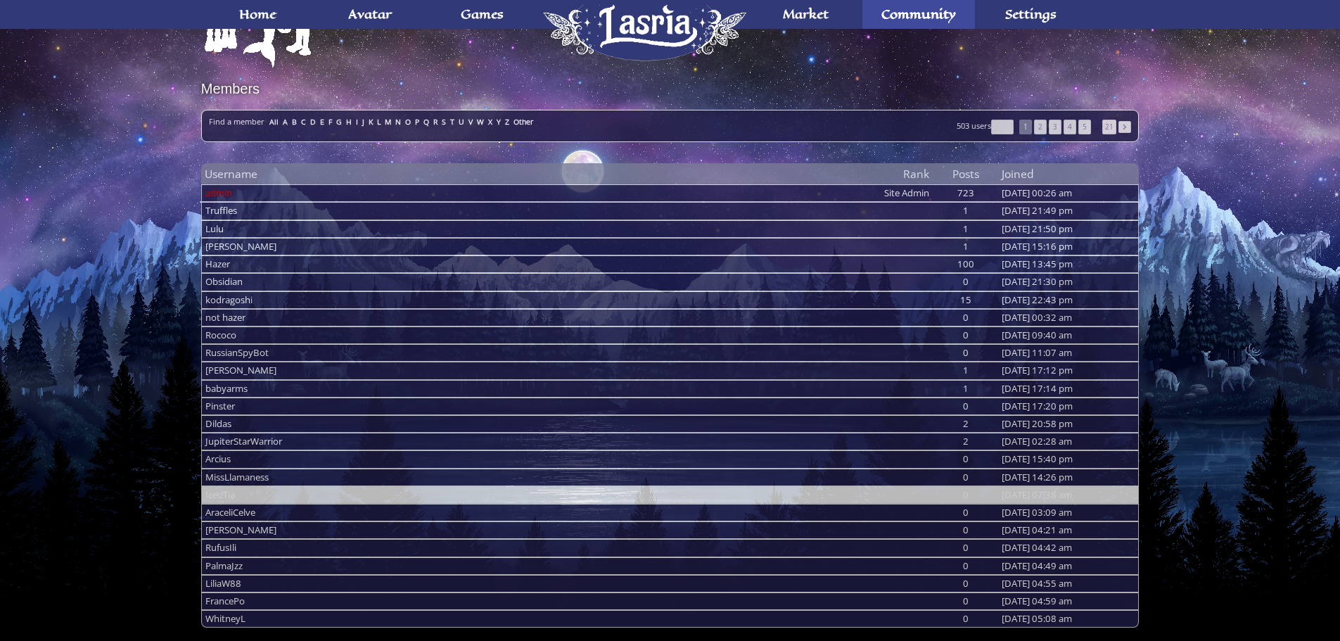
scroll to position [191, 0]
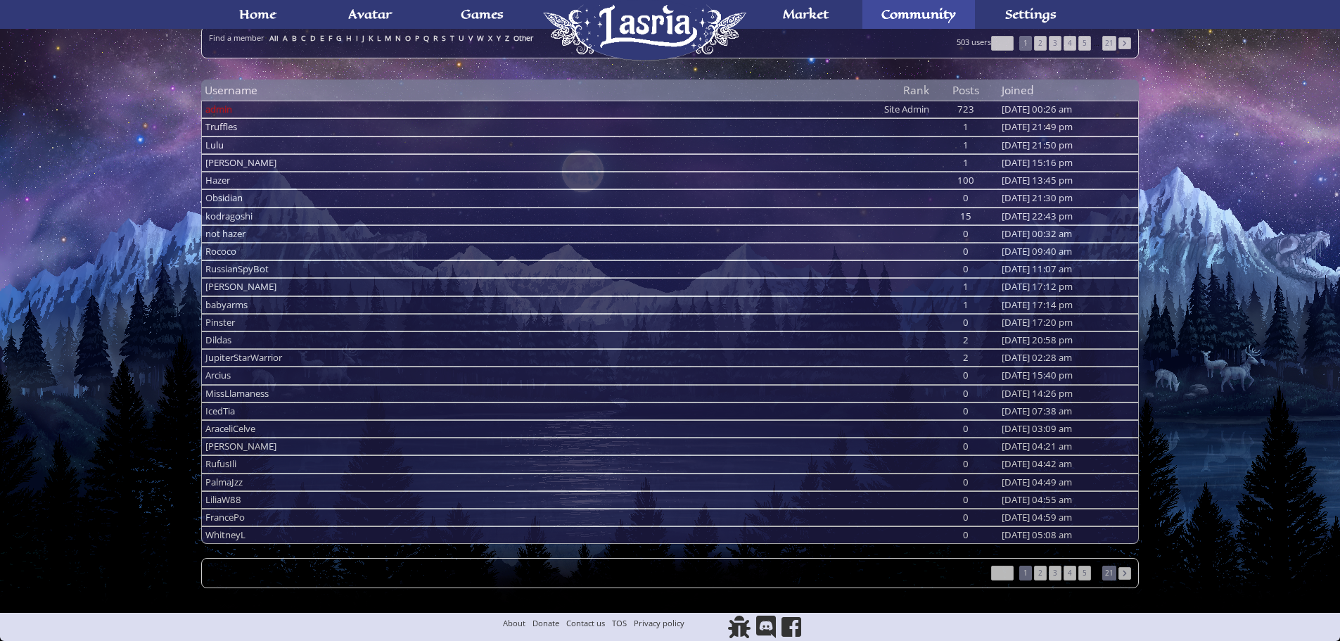
click at [1112, 575] on link "21" at bounding box center [1109, 573] width 14 height 15
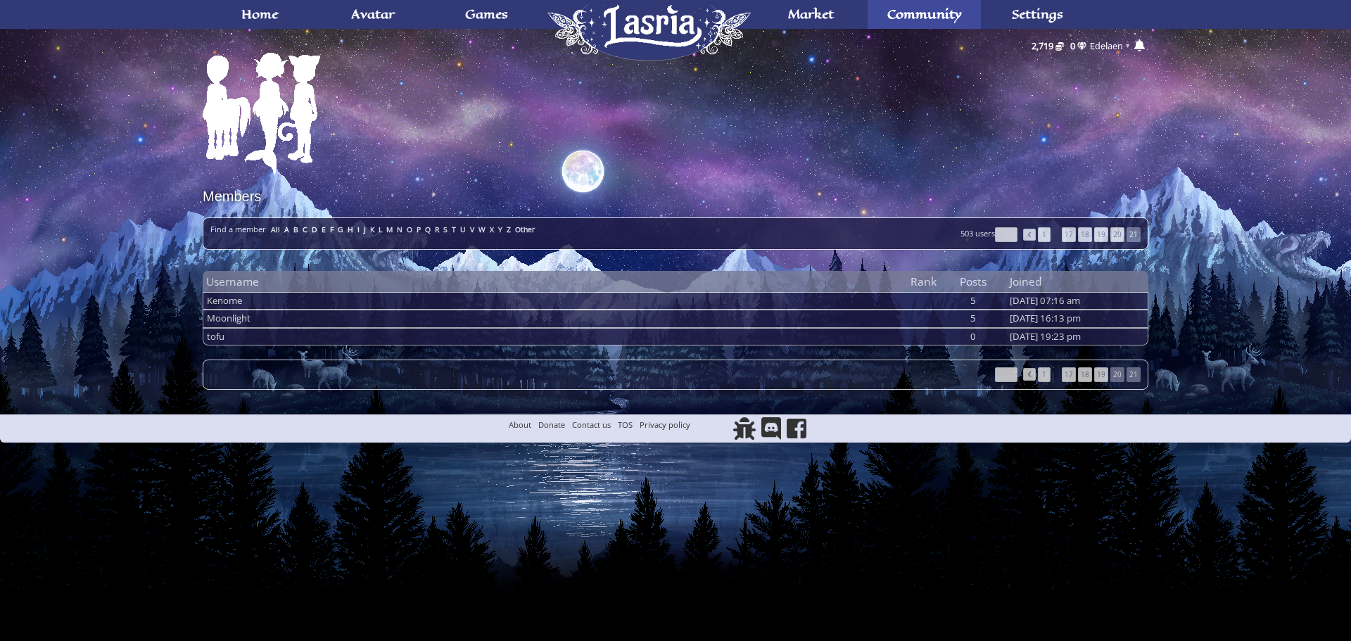
click at [1115, 375] on link "20" at bounding box center [1117, 374] width 14 height 15
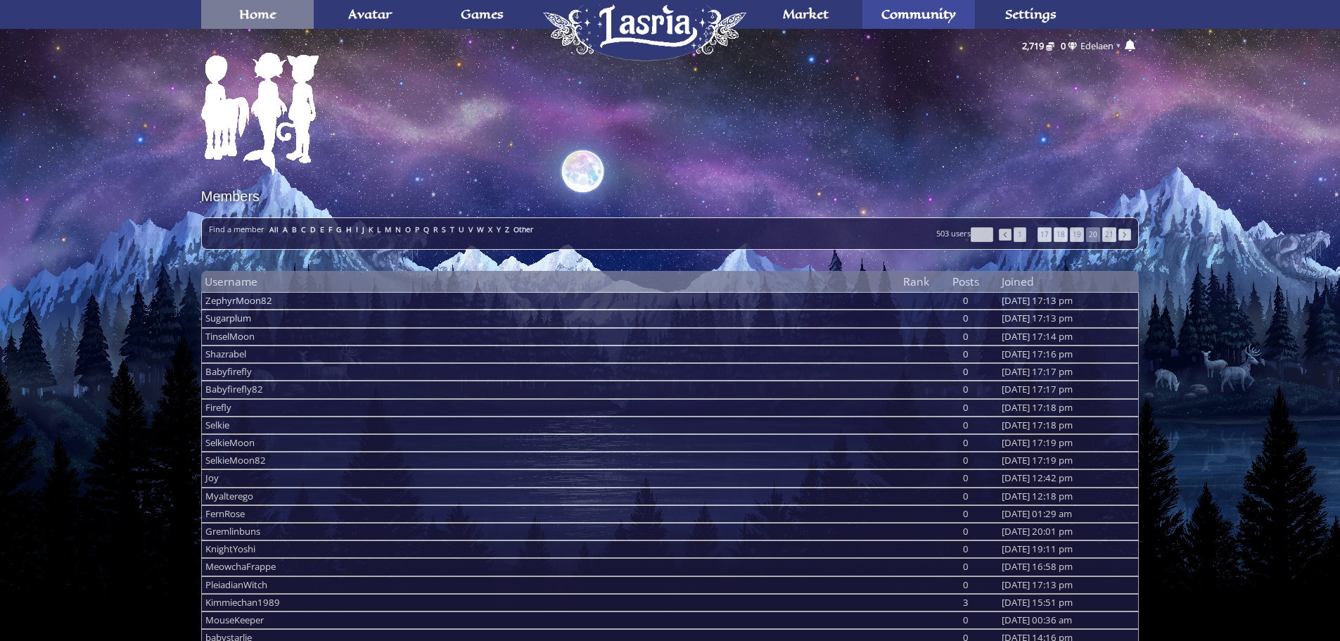
click at [246, 13] on span "Home" at bounding box center [257, 13] width 37 height 11
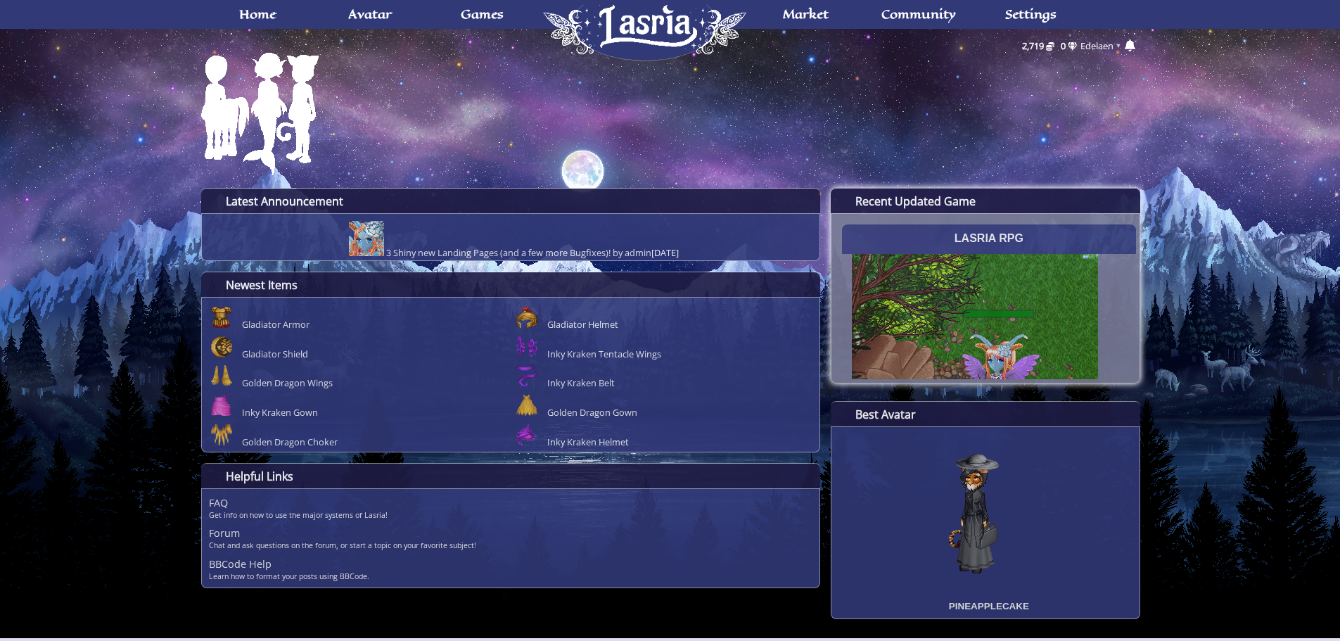
click at [967, 295] on img "Newest Game" at bounding box center [975, 347] width 246 height 246
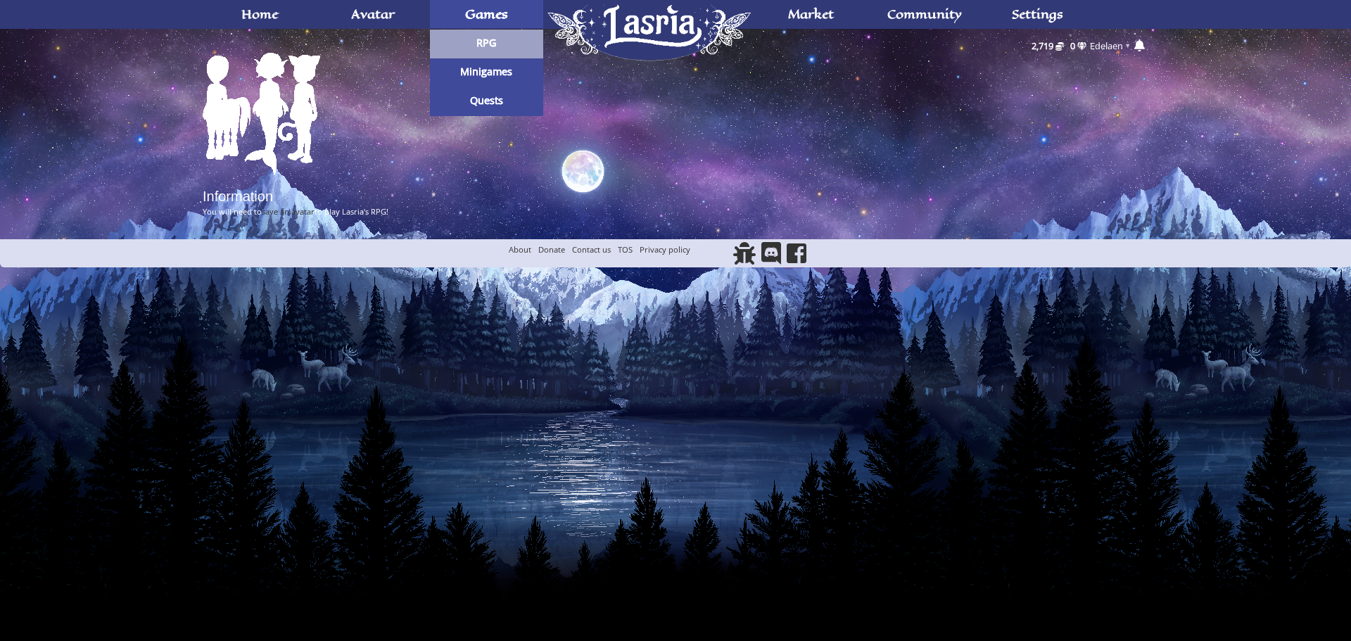
click at [459, 37] on link "RPG" at bounding box center [486, 44] width 113 height 29
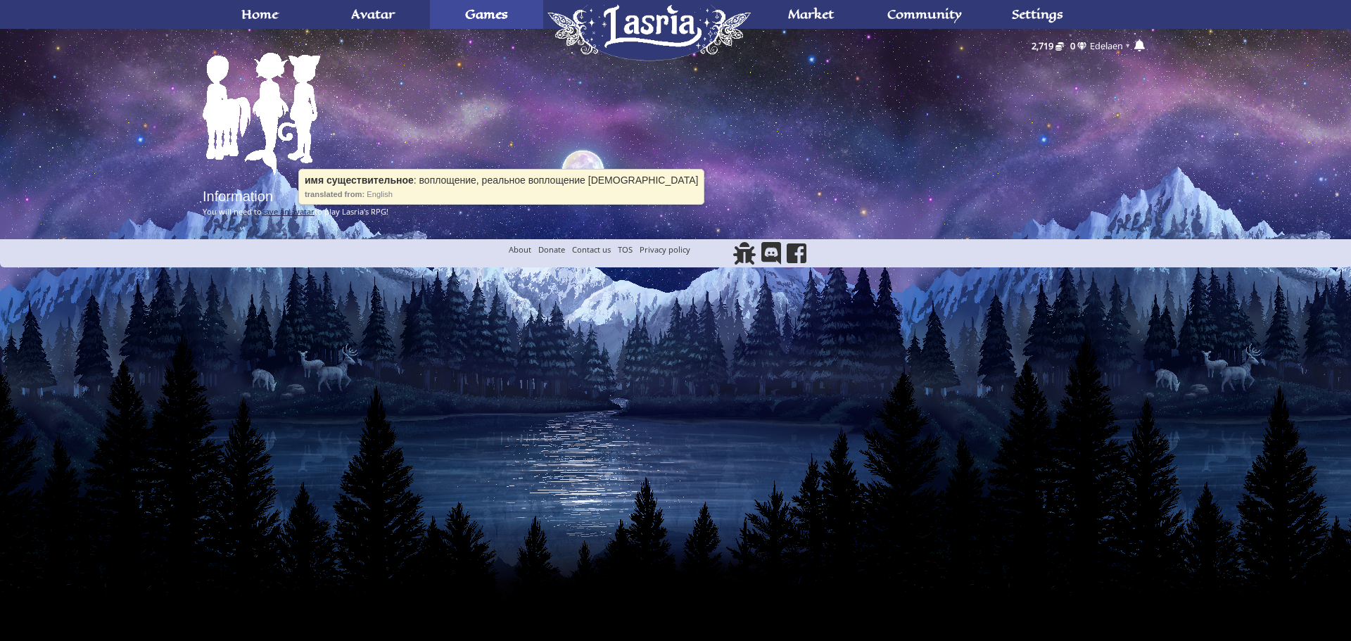
click at [291, 212] on link "save an avatar" at bounding box center [288, 211] width 53 height 11
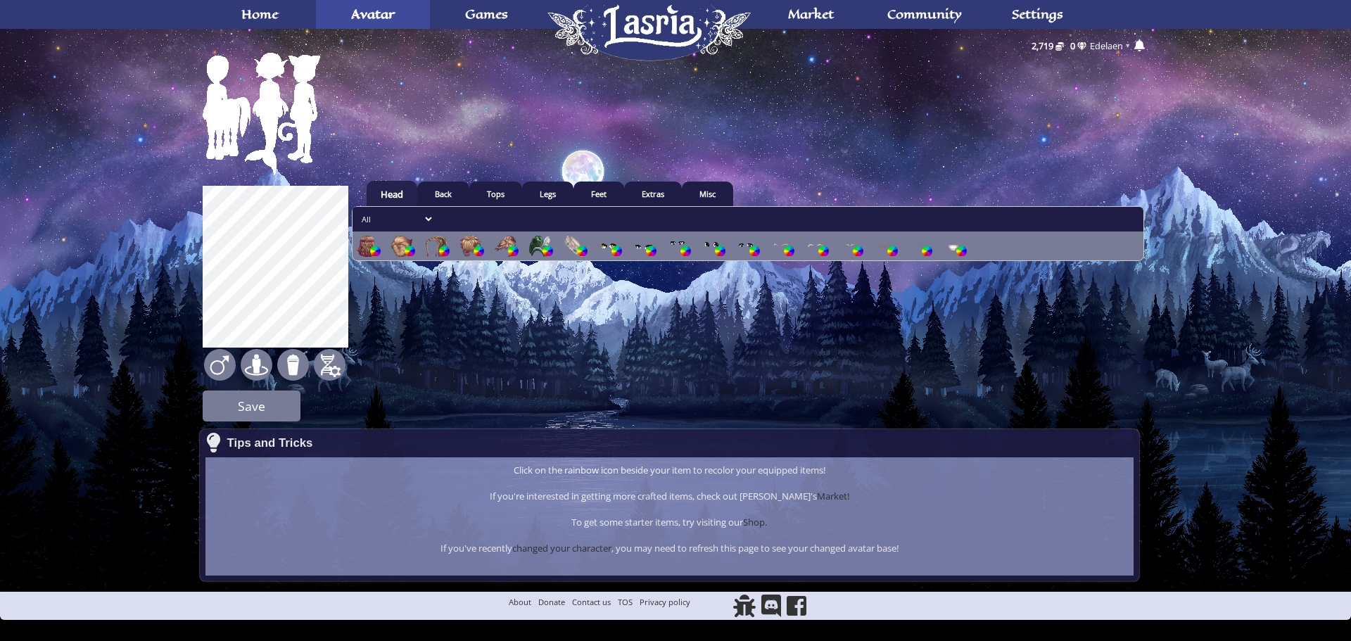
click at [403, 222] on select "All Hair Hat Headband Head Eyes Eyebrows Mouth" at bounding box center [395, 219] width 79 height 18
click at [356, 210] on select "All Hair Hat Headband Head Eyes Eyebrows Mouth" at bounding box center [395, 219] width 79 height 18
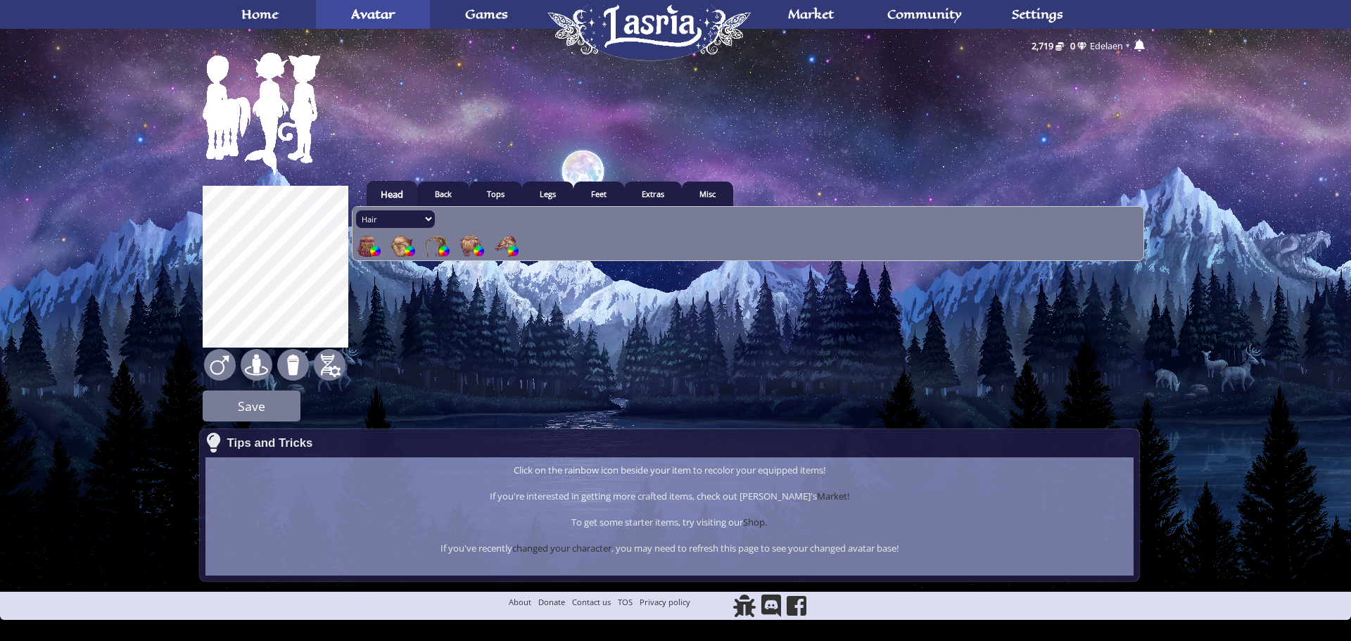
click at [502, 241] on img at bounding box center [505, 246] width 21 height 21
click at [0, 0] on input "radio" at bounding box center [0, 0] width 0 height 0
click at [467, 240] on img at bounding box center [470, 246] width 21 height 21
click at [0, 0] on input "radio" at bounding box center [0, 0] width 0 height 0
click at [464, 247] on img at bounding box center [470, 246] width 21 height 21
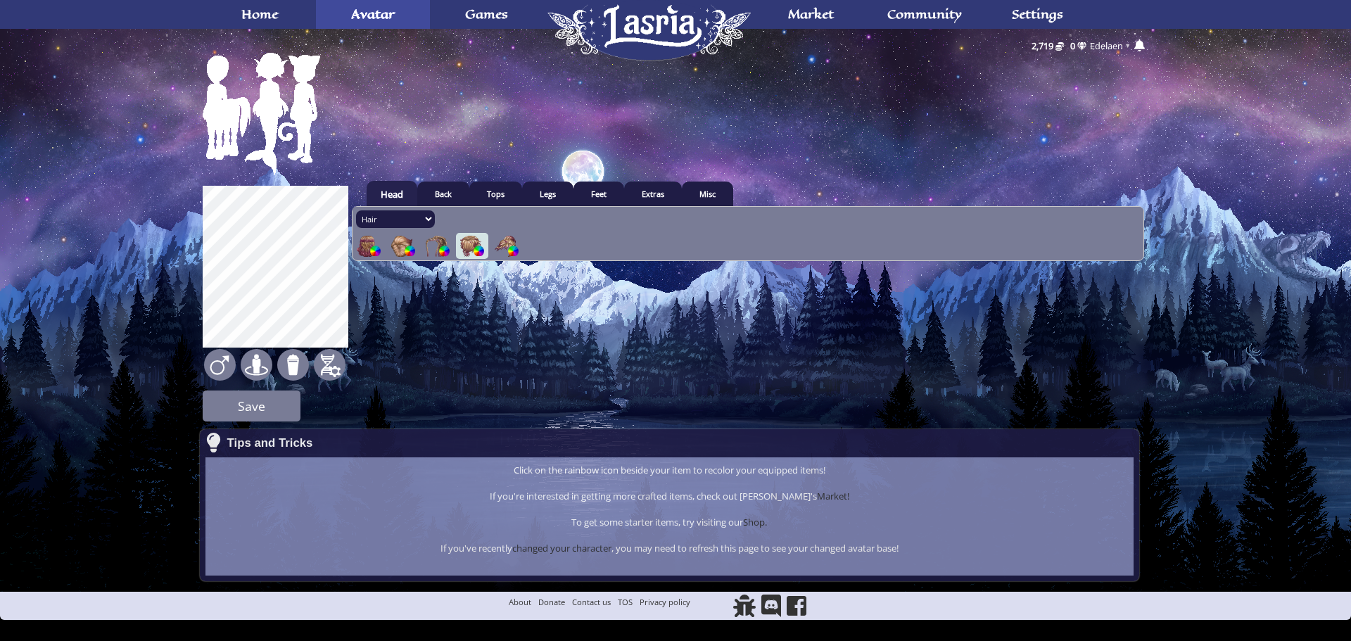
click at [0, 0] on input "radio" at bounding box center [0, 0] width 0 height 0
click at [464, 247] on img at bounding box center [470, 246] width 21 height 21
click at [0, 0] on input "radio" at bounding box center [0, 0] width 0 height 0
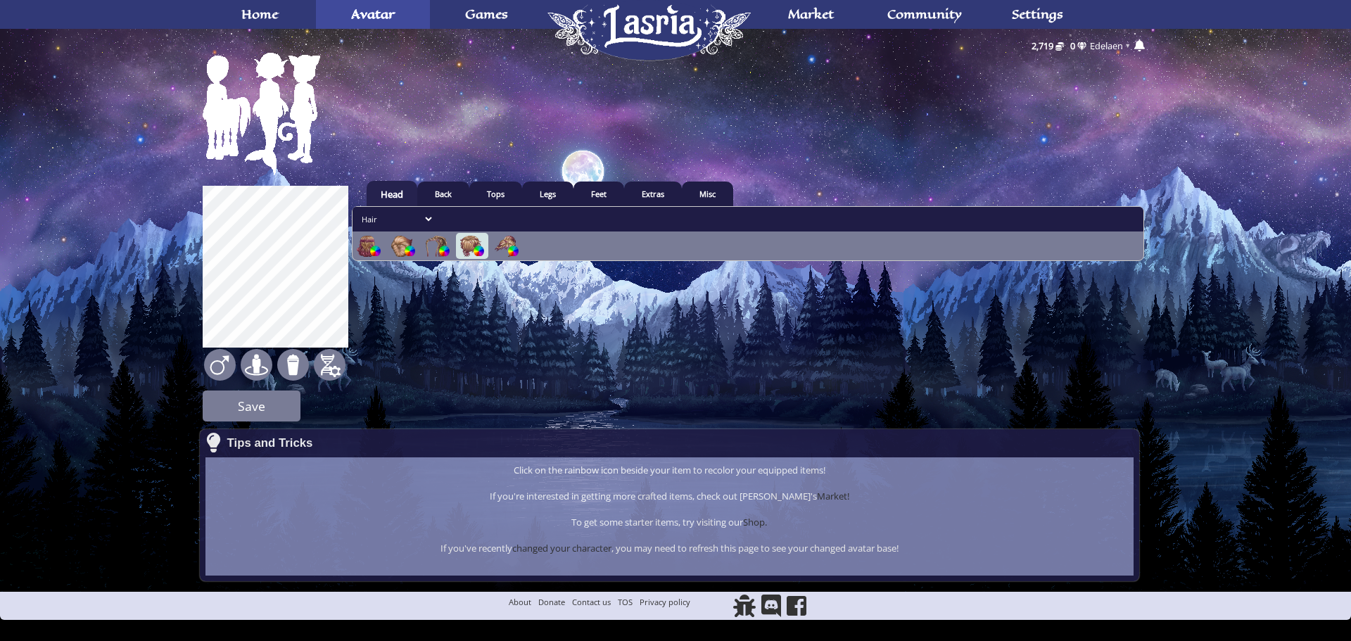
click at [401, 217] on select "All Hair Hat Headband Head Eyes Eyebrows Mouth" at bounding box center [395, 219] width 79 height 18
click at [356, 210] on select "All Hair Hat Headband Head Eyes Eyebrows Mouth" at bounding box center [395, 219] width 79 height 18
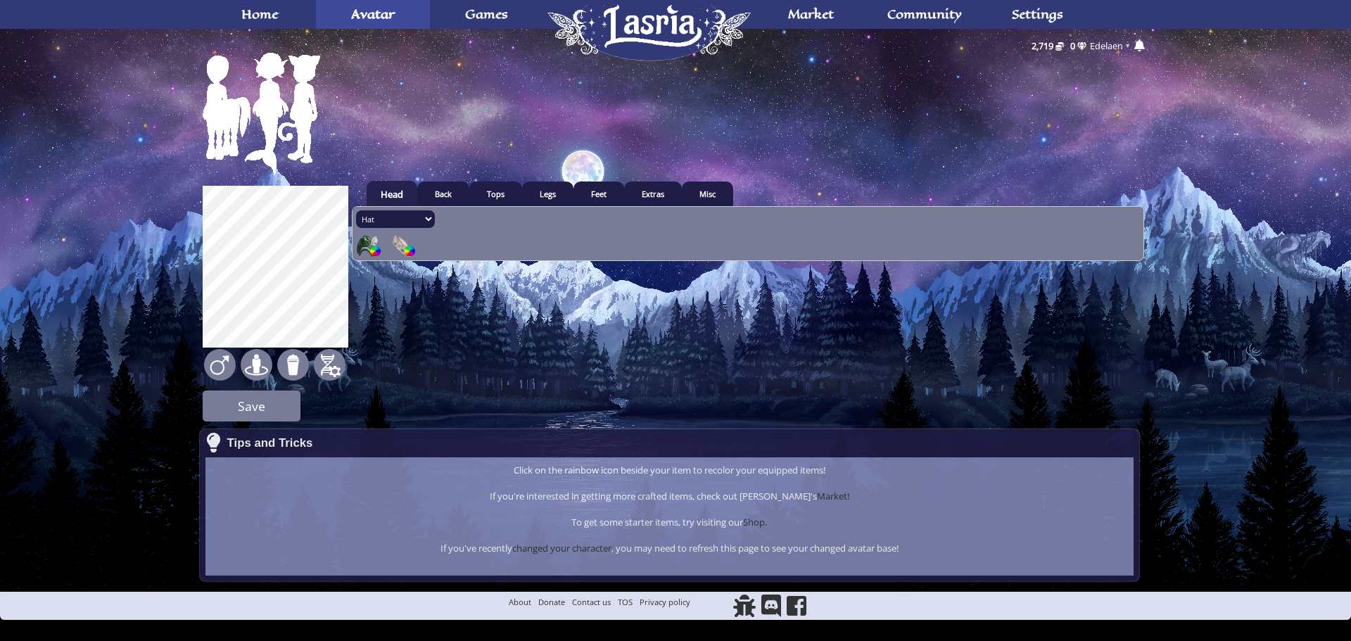
click at [365, 240] on img at bounding box center [367, 246] width 21 height 21
click at [0, 0] on input "radio" at bounding box center [0, 0] width 0 height 0
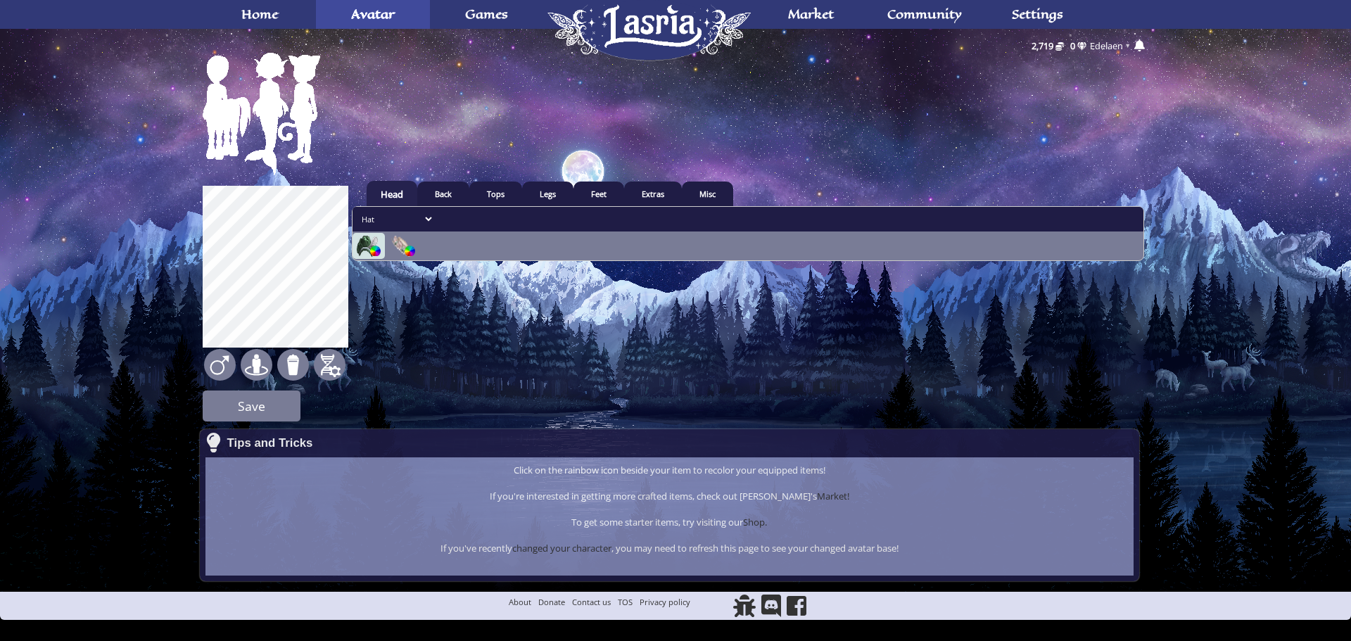
click at [404, 222] on select "All Hair Hat Headband Head Eyes Eyebrows Mouth" at bounding box center [395, 219] width 79 height 18
click at [356, 210] on select "All Hair Hat Headband Head Eyes Eyebrows Mouth" at bounding box center [395, 219] width 79 height 18
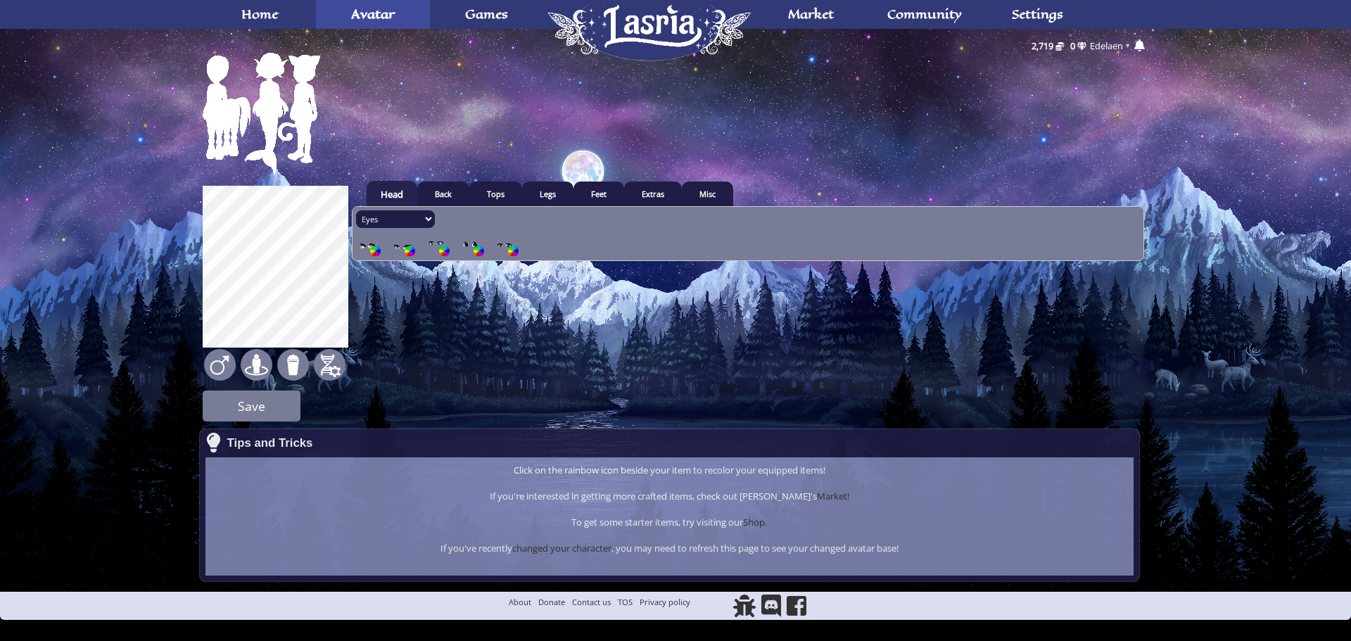
click at [366, 250] on img at bounding box center [367, 246] width 21 height 21
click at [0, 0] on input "radio" at bounding box center [0, 0] width 0 height 0
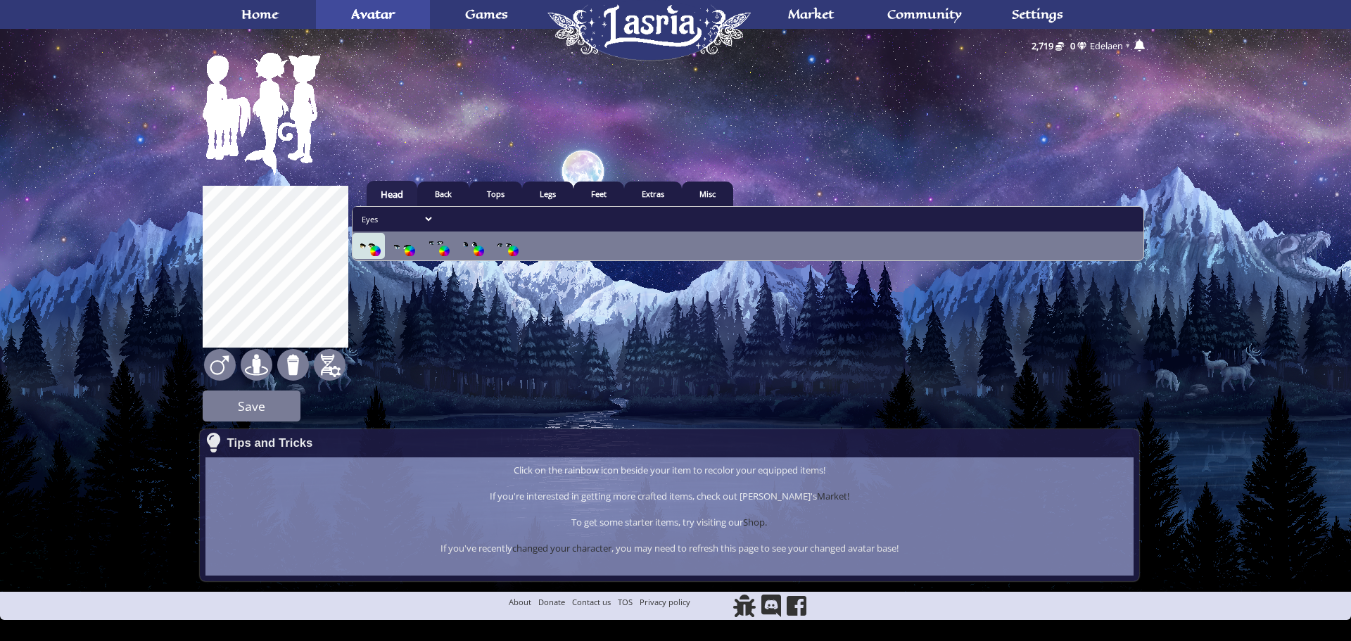
click at [383, 221] on select "All Hair Hat Headband Head Eyes Eyebrows Mouth" at bounding box center [395, 219] width 79 height 18
select select "1-90"
click at [356, 210] on select "All Hair Hat Headband Head Eyes Eyebrows Mouth" at bounding box center [395, 219] width 79 height 18
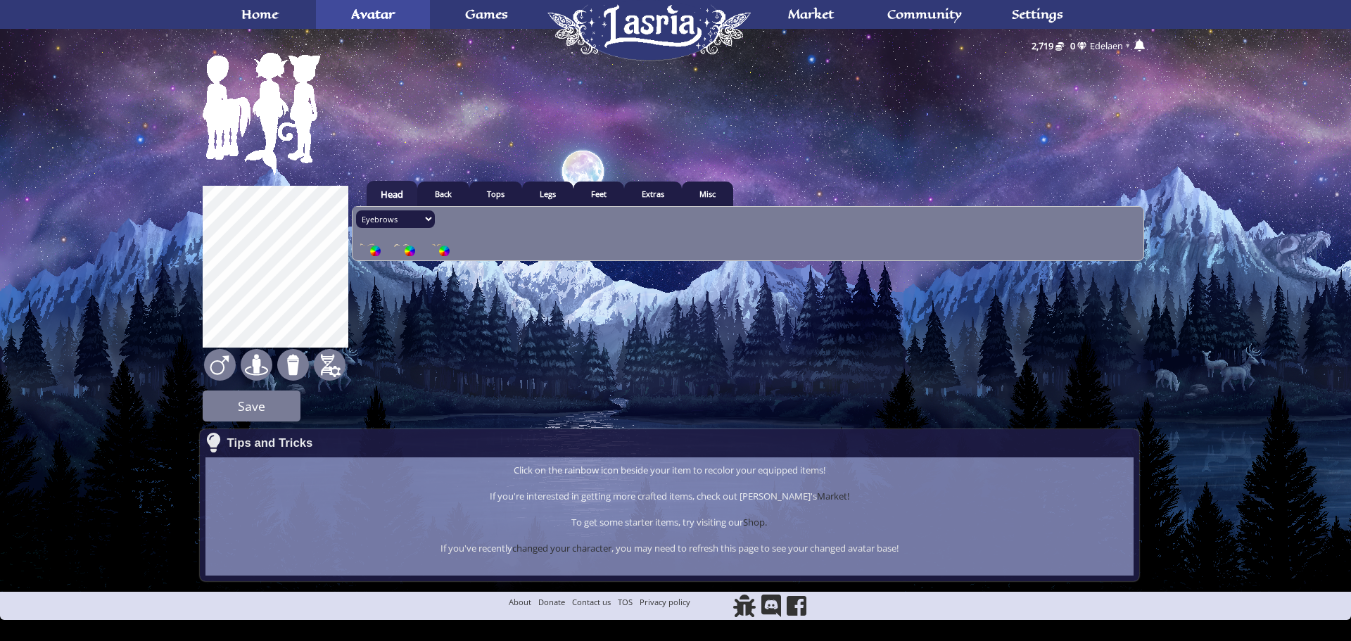
click at [376, 248] on div at bounding box center [375, 250] width 11 height 11
type input "0"
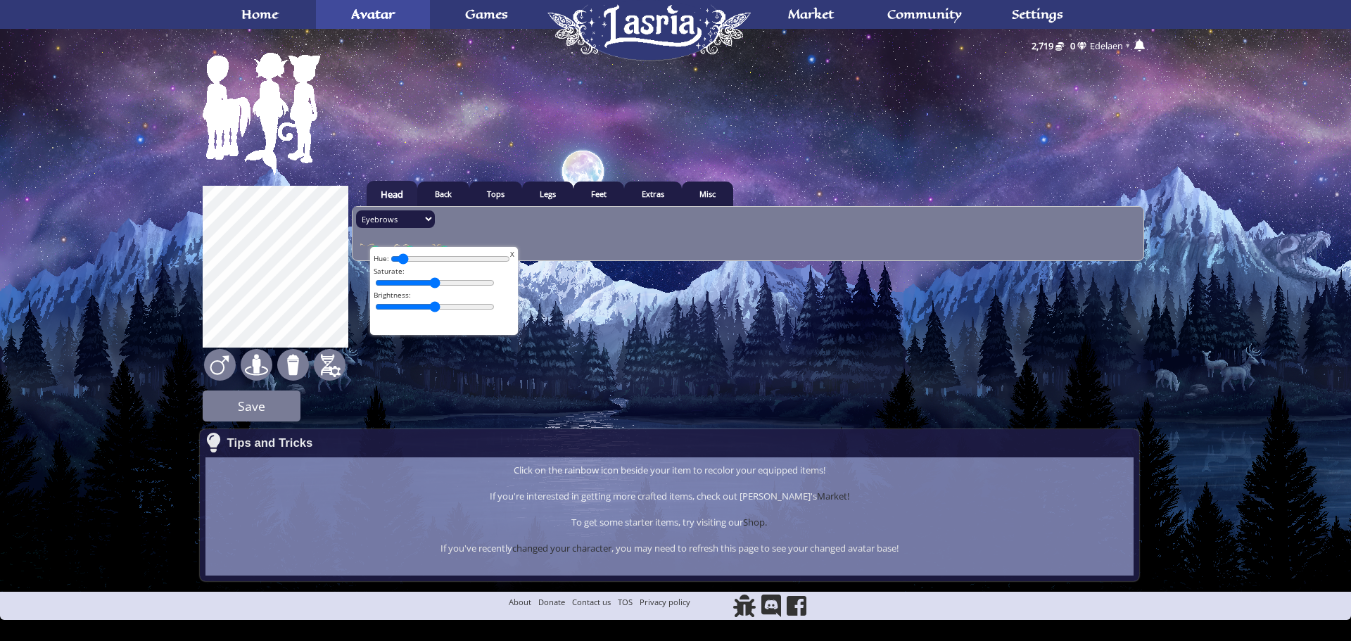
click at [357, 240] on img at bounding box center [367, 246] width 21 height 21
click at [0, 0] on input "radio" at bounding box center [0, 0] width 0 height 0
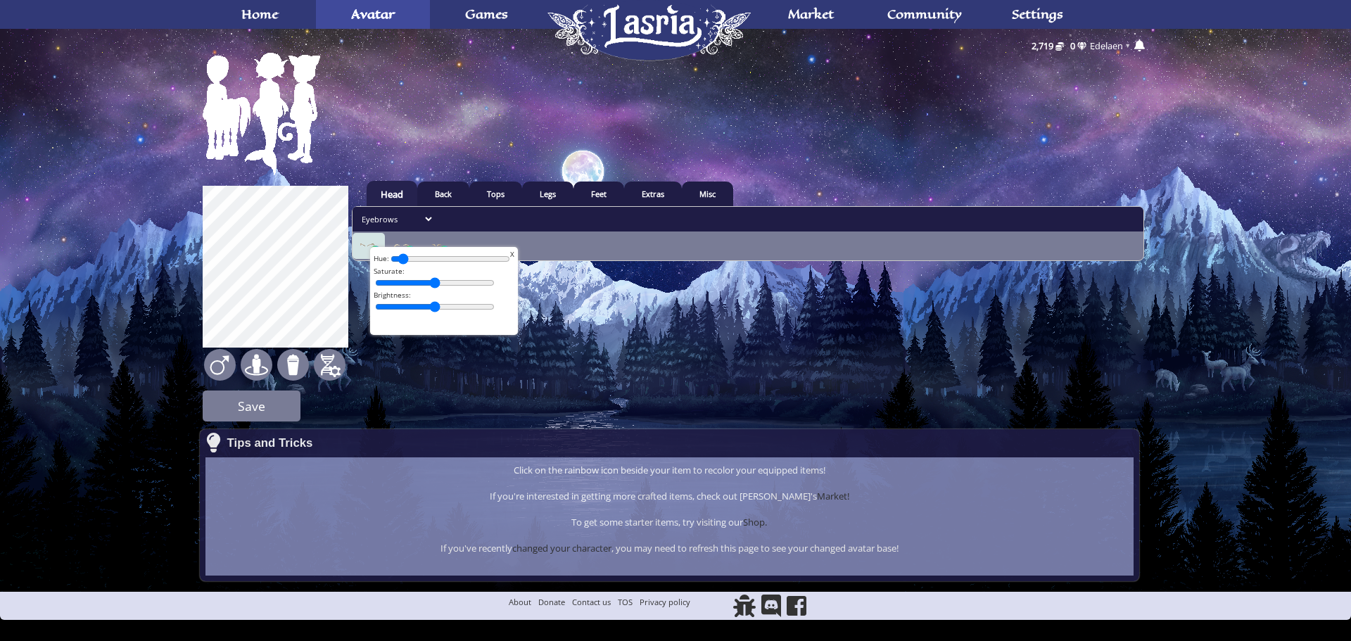
click at [378, 219] on select "All Hair Hat Headband Head Eyes Eyebrows Mouth" at bounding box center [395, 219] width 79 height 18
select select "1-20"
click at [356, 210] on select "All Hair Hat Headband Head Eyes Eyebrows Mouth" at bounding box center [395, 219] width 79 height 18
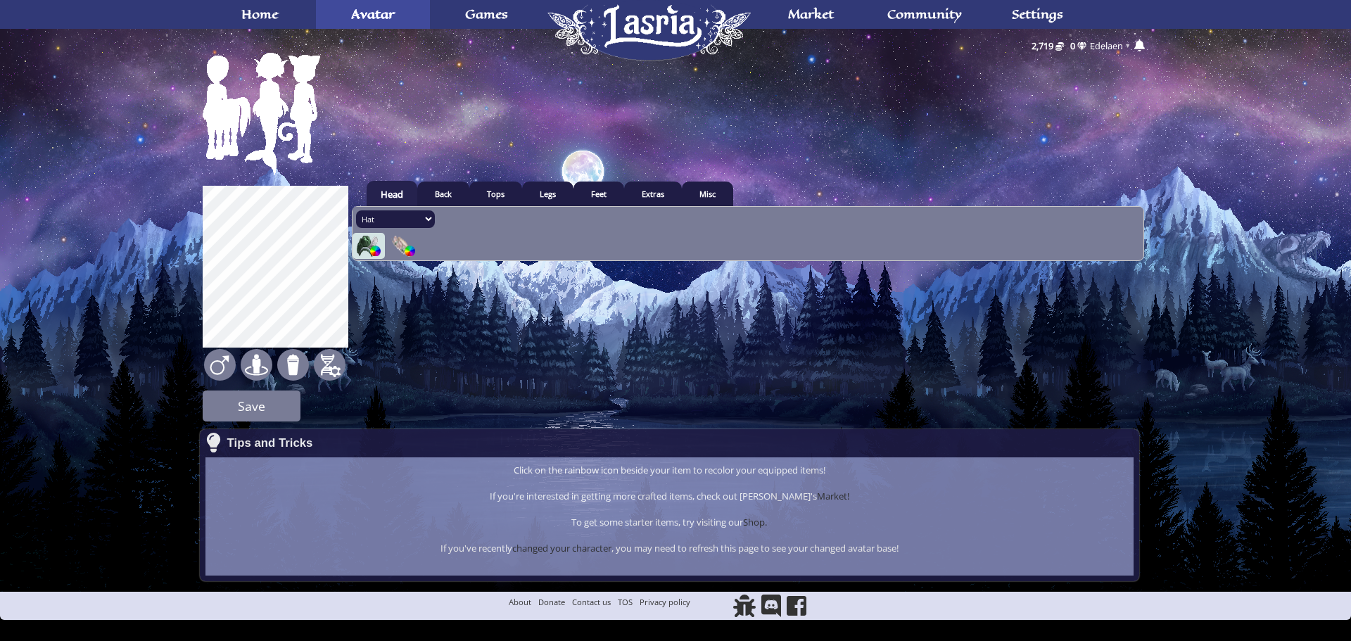
click at [372, 251] on div at bounding box center [375, 250] width 11 height 11
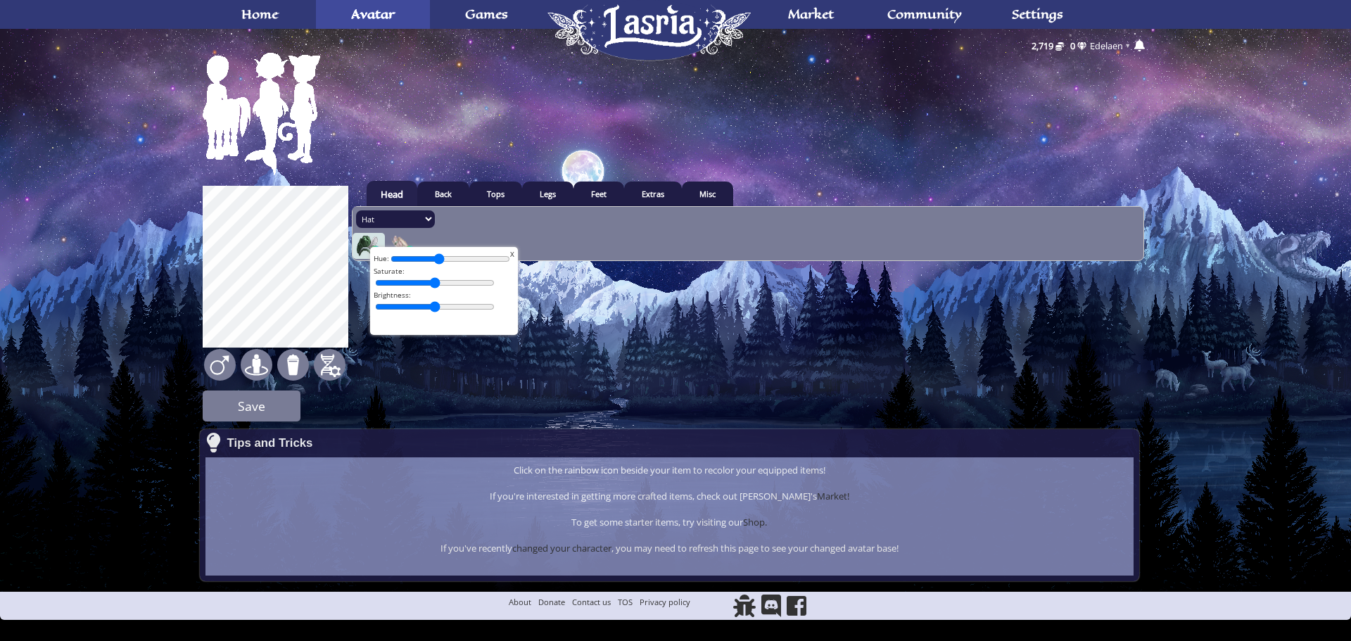
drag, startPoint x: 400, startPoint y: 260, endPoint x: 440, endPoint y: 260, distance: 40.8
click at [440, 260] on input "range" at bounding box center [450, 259] width 120 height 14
drag, startPoint x: 440, startPoint y: 260, endPoint x: 452, endPoint y: 260, distance: 11.3
click at [452, 260] on input "range" at bounding box center [450, 259] width 120 height 14
drag, startPoint x: 464, startPoint y: 262, endPoint x: 473, endPoint y: 262, distance: 8.5
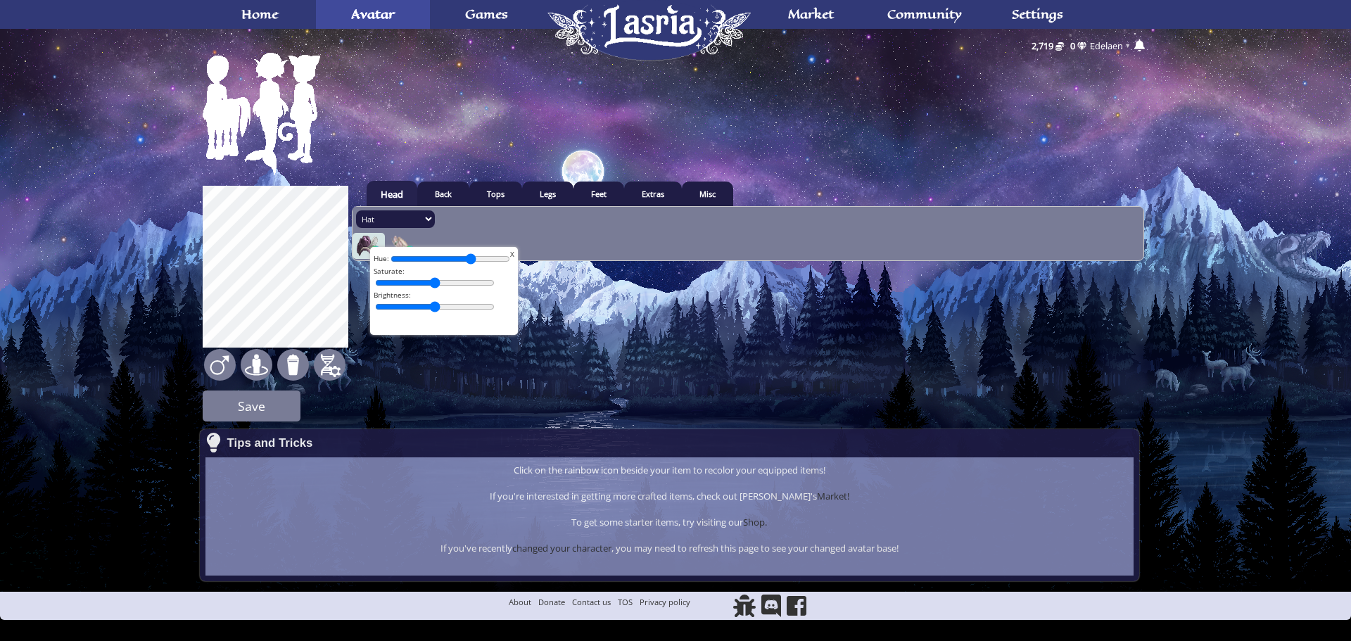
click at [473, 262] on input "range" at bounding box center [450, 259] width 120 height 14
drag, startPoint x: 473, startPoint y: 262, endPoint x: 481, endPoint y: 264, distance: 8.7
click at [481, 264] on input "range" at bounding box center [450, 259] width 120 height 14
drag, startPoint x: 484, startPoint y: 263, endPoint x: 447, endPoint y: 262, distance: 37.3
click at [447, 262] on input "range" at bounding box center [450, 259] width 120 height 14
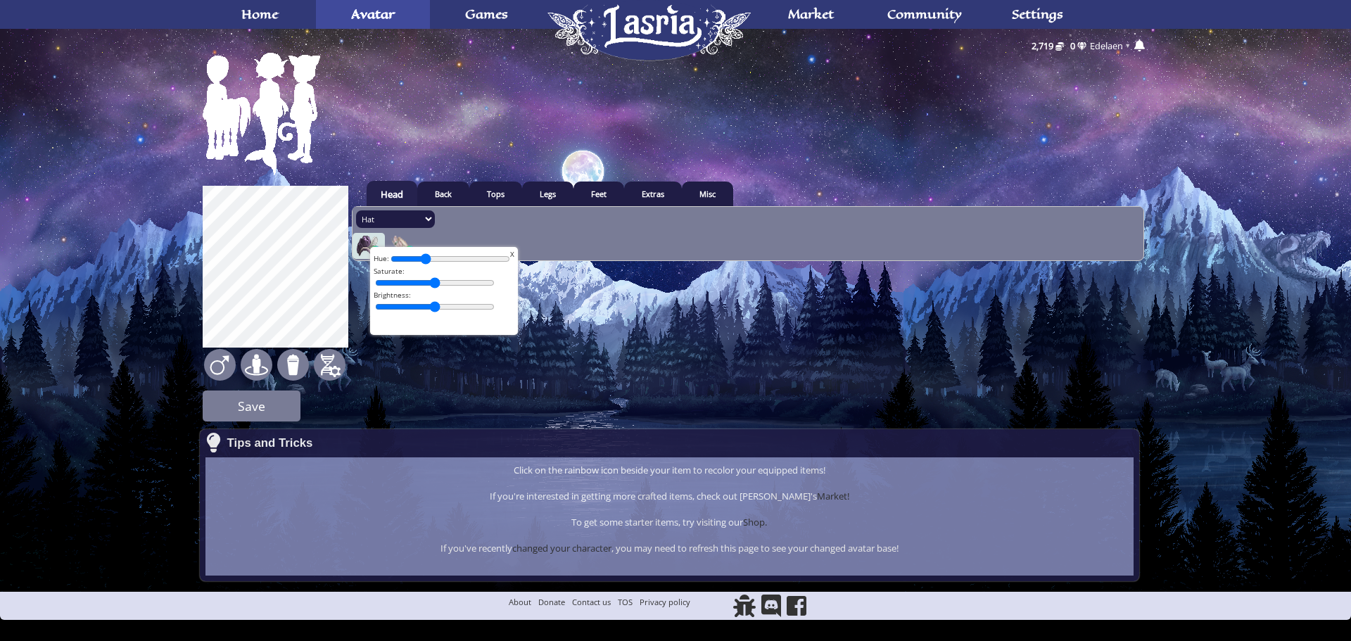
drag, startPoint x: 447, startPoint y: 262, endPoint x: 428, endPoint y: 262, distance: 19.0
type input "24"
click at [428, 262] on input "range" at bounding box center [450, 259] width 120 height 14
drag, startPoint x: 430, startPoint y: 283, endPoint x: 412, endPoint y: 286, distance: 17.8
click at [412, 286] on input "range" at bounding box center [435, 283] width 120 height 14
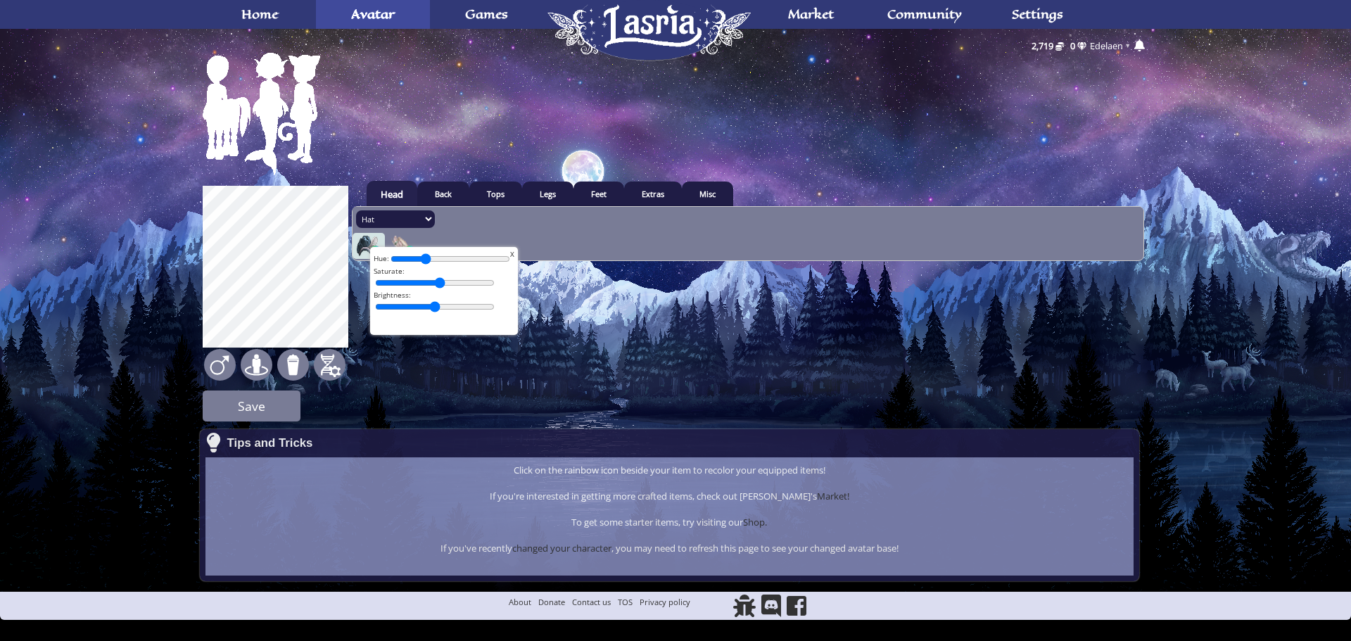
drag, startPoint x: 412, startPoint y: 286, endPoint x: 440, endPoint y: 292, distance: 28.7
click at [440, 290] on input "range" at bounding box center [435, 283] width 120 height 14
drag, startPoint x: 441, startPoint y: 292, endPoint x: 451, endPoint y: 292, distance: 9.8
click at [451, 292] on div "X Hue: Saturate: Brightness:" at bounding box center [450, 291] width 148 height 88
drag, startPoint x: 449, startPoint y: 279, endPoint x: 460, endPoint y: 281, distance: 11.6
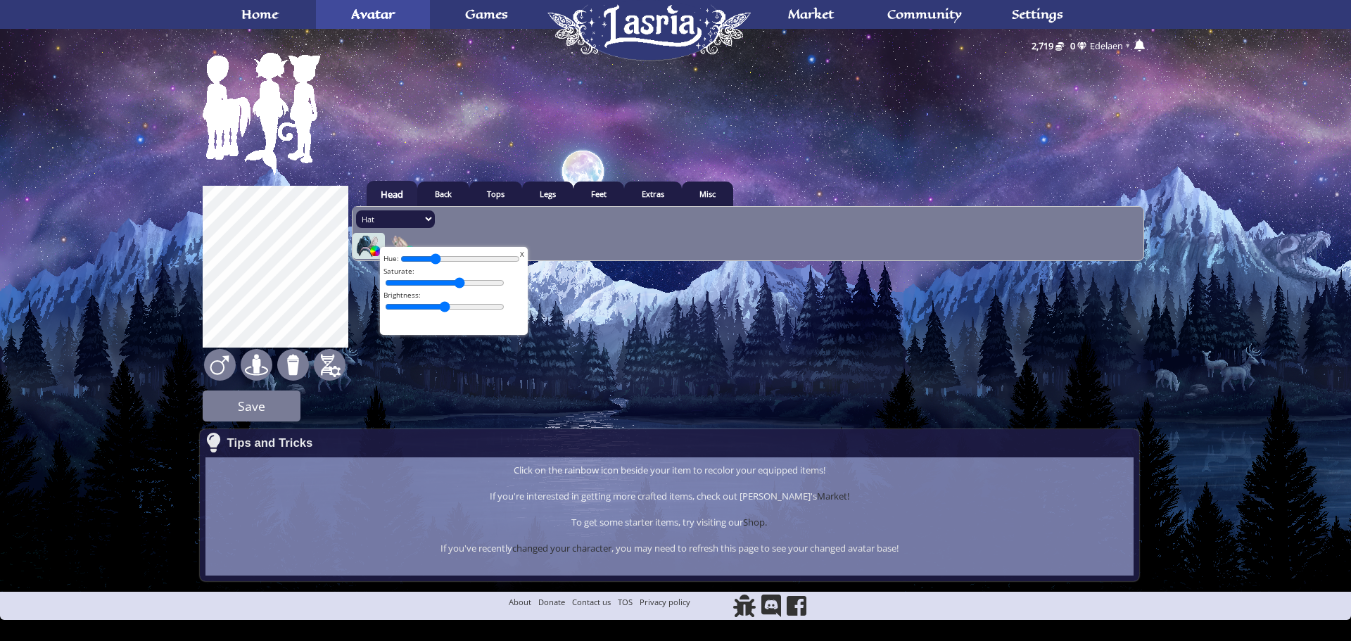
click at [460, 281] on input "range" at bounding box center [445, 283] width 120 height 14
type input "61"
click at [455, 281] on input "range" at bounding box center [445, 283] width 120 height 14
drag, startPoint x: 445, startPoint y: 304, endPoint x: 428, endPoint y: 302, distance: 16.9
click at [428, 302] on input "range" at bounding box center [445, 307] width 120 height 14
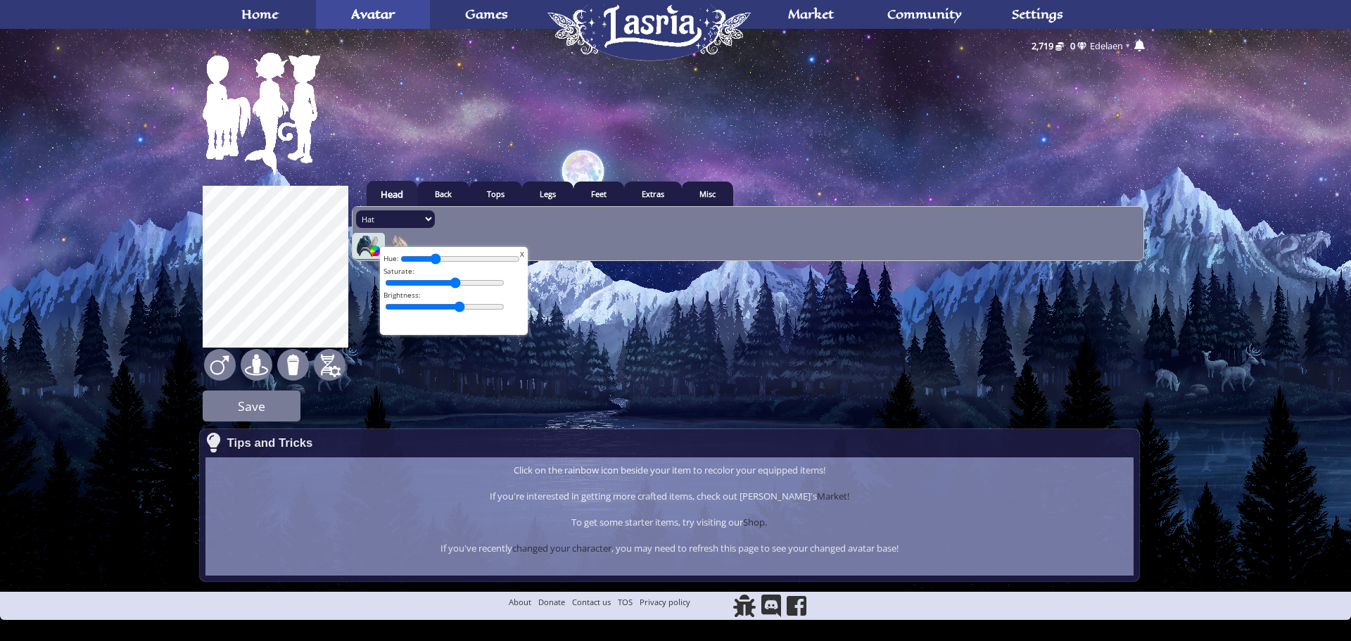
drag, startPoint x: 428, startPoint y: 302, endPoint x: 461, endPoint y: 307, distance: 34.0
click at [459, 307] on input "range" at bounding box center [445, 307] width 120 height 14
drag, startPoint x: 459, startPoint y: 306, endPoint x: 451, endPoint y: 305, distance: 8.5
click at [451, 305] on input "range" at bounding box center [445, 307] width 120 height 14
type input "52"
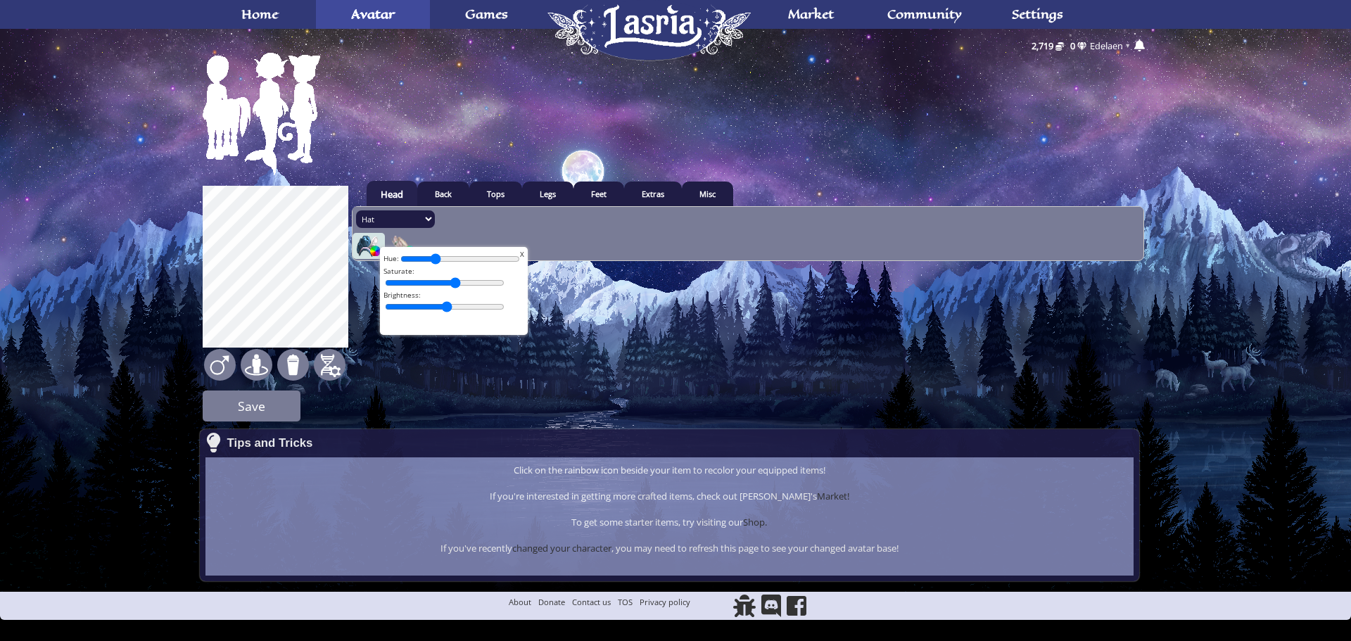
click at [447, 305] on input "range" at bounding box center [445, 307] width 120 height 14
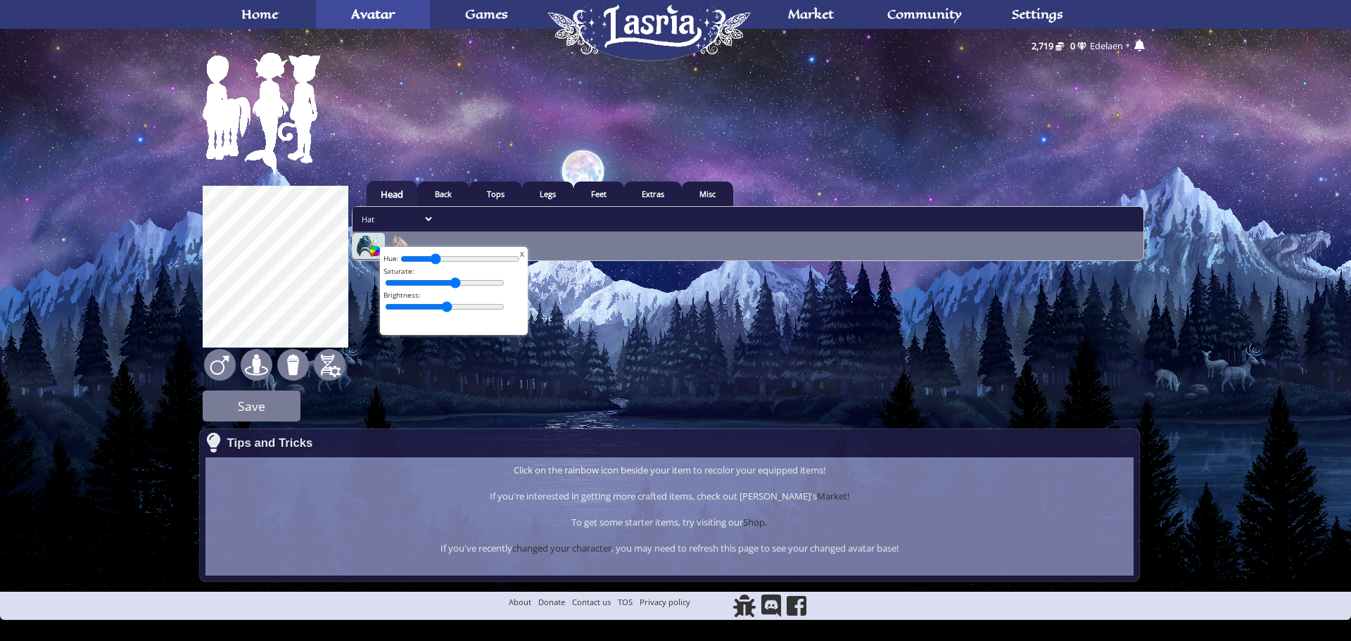
click at [419, 219] on select "All Hair Hat Headband Head Eyes Eyebrows Mouth" at bounding box center [395, 219] width 79 height 18
select select "1-115"
click at [356, 210] on select "All Hair Hat Headband Head Eyes Eyebrows Mouth" at bounding box center [395, 219] width 79 height 18
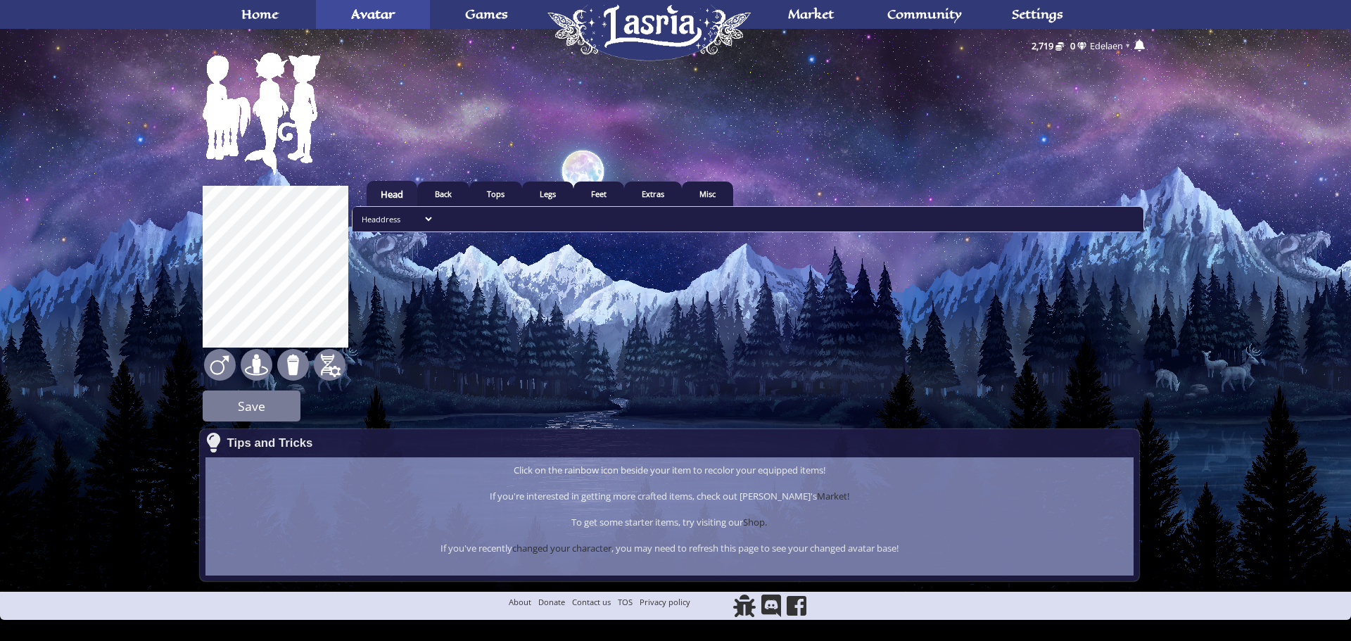
click at [414, 220] on select "All Hair Hat Headband Head Eyes Eyebrows Mouth" at bounding box center [395, 219] width 79 height 18
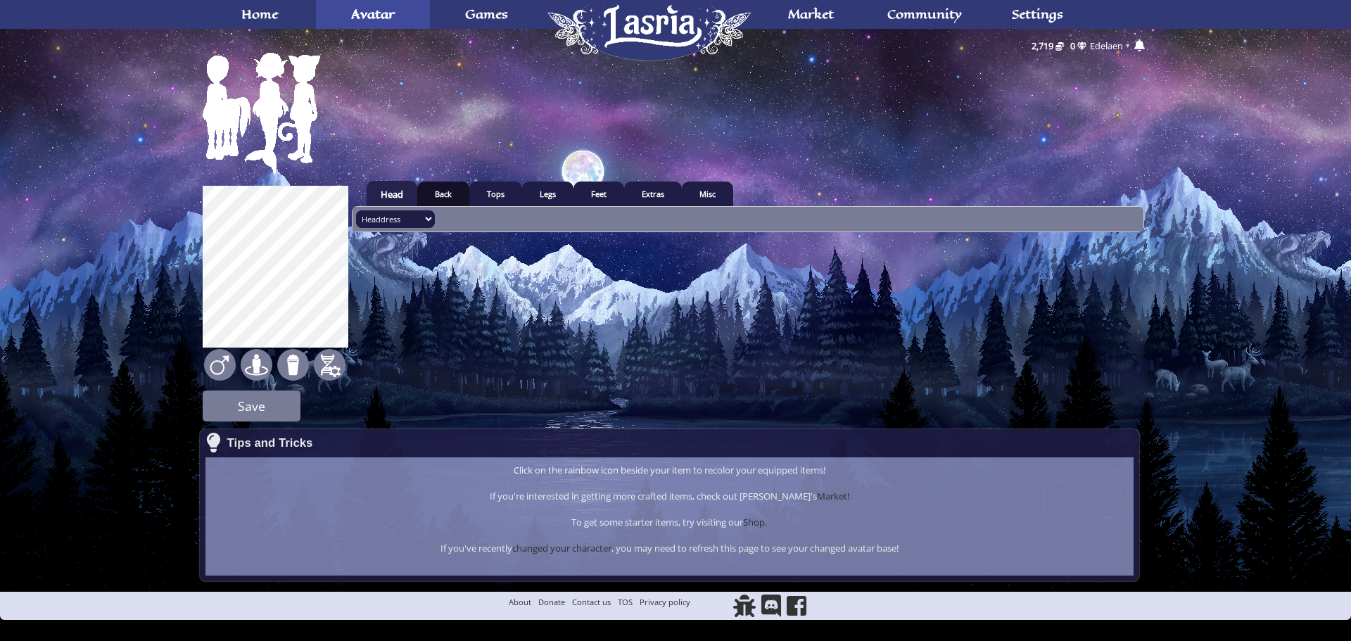
click at [432, 190] on link "Back" at bounding box center [443, 193] width 52 height 25
click at [479, 190] on link "Tops" at bounding box center [494, 193] width 53 height 25
click at [540, 191] on link "Legs" at bounding box center [546, 193] width 51 height 25
click at [507, 194] on link "Tops" at bounding box center [499, 193] width 53 height 25
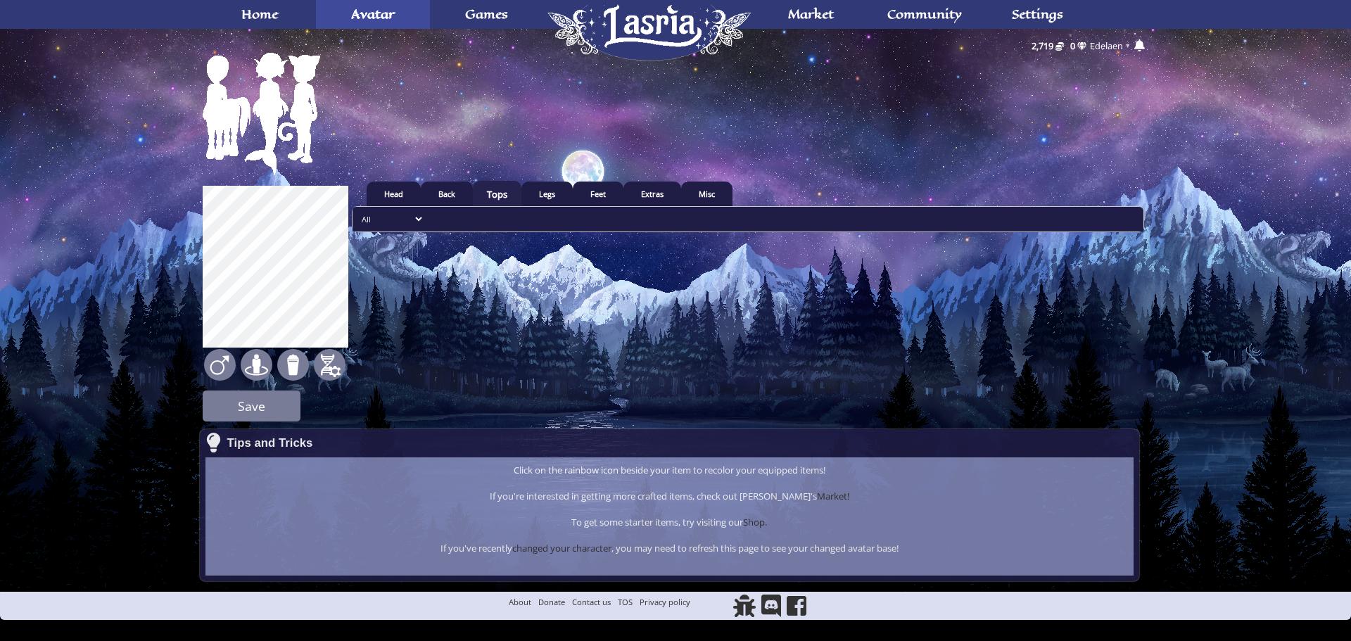
click at [414, 220] on select "All Unique Dress Shirt Full Bodysuit" at bounding box center [390, 219] width 69 height 18
select select "3-11"
click at [356, 210] on select "All Unique Dress Shirt Full Bodysuit" at bounding box center [390, 219] width 69 height 18
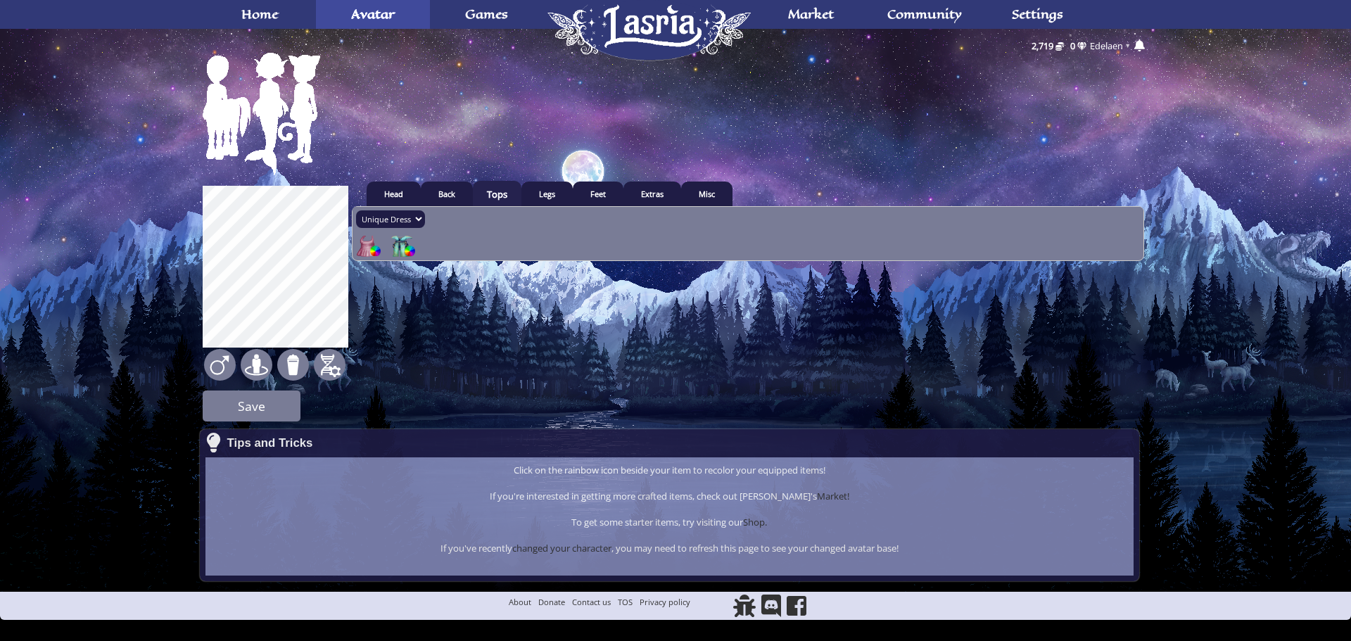
click at [405, 245] on img at bounding box center [401, 246] width 21 height 21
click at [0, 0] on input "radio" at bounding box center [0, 0] width 0 height 0
click at [410, 250] on div at bounding box center [409, 250] width 11 height 11
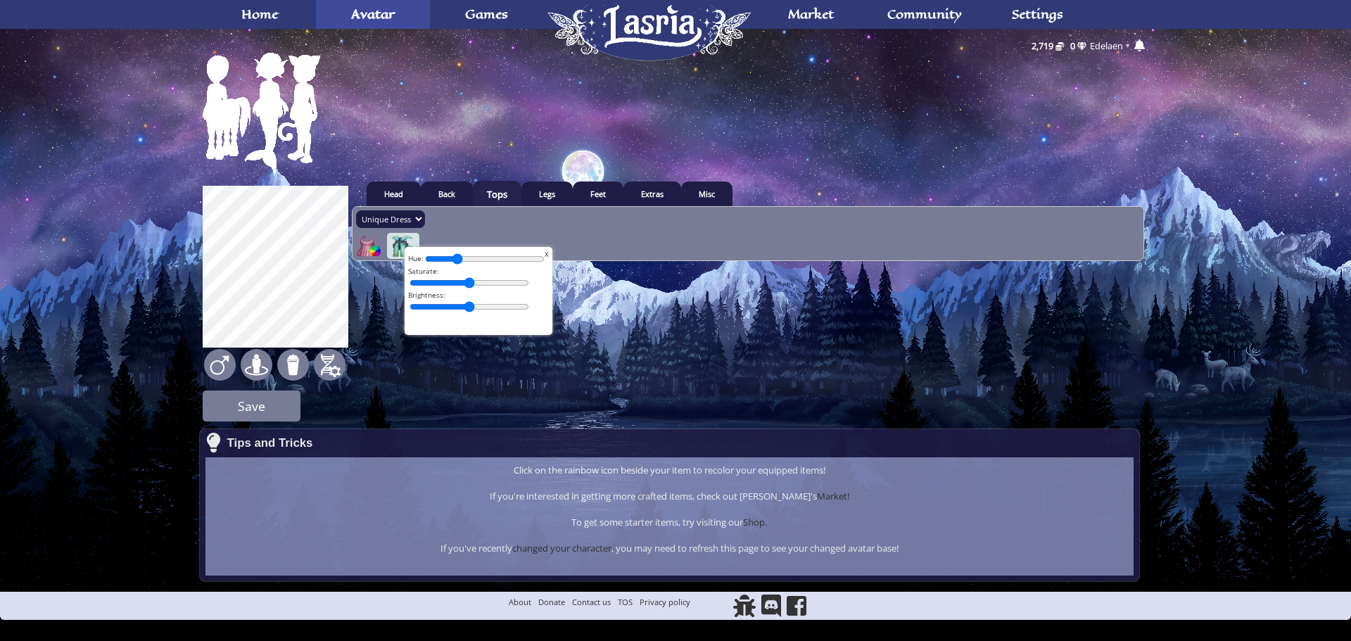
drag, startPoint x: 440, startPoint y: 262, endPoint x: 459, endPoint y: 262, distance: 18.3
click at [459, 262] on input "range" at bounding box center [485, 259] width 120 height 14
drag, startPoint x: 459, startPoint y: 262, endPoint x: 451, endPoint y: 260, distance: 8.7
click at [451, 260] on input "range" at bounding box center [485, 259] width 120 height 14
click at [447, 258] on input "range" at bounding box center [485, 259] width 120 height 14
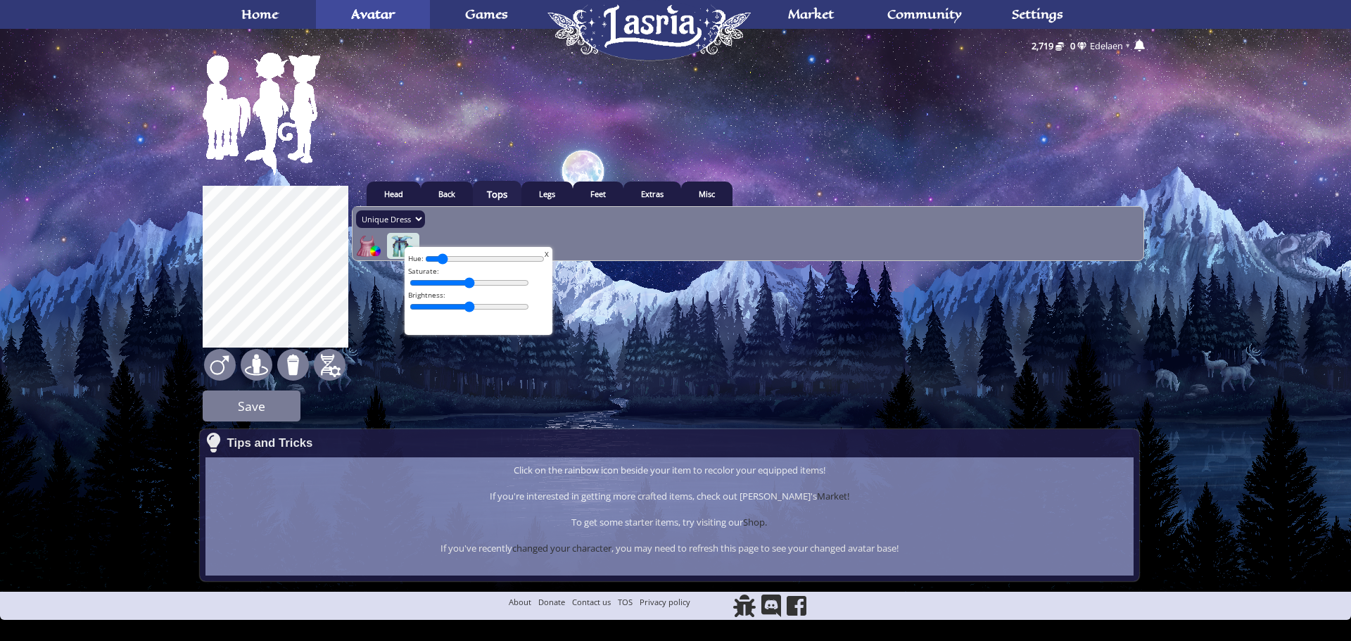
type input "5"
click at [443, 257] on input "range" at bounding box center [485, 259] width 120 height 14
click at [444, 257] on input "range" at bounding box center [485, 259] width 120 height 14
click at [537, 239] on div "All Unique Dress Shirt Full Bodysuit X Hue: X" at bounding box center [748, 233] width 792 height 55
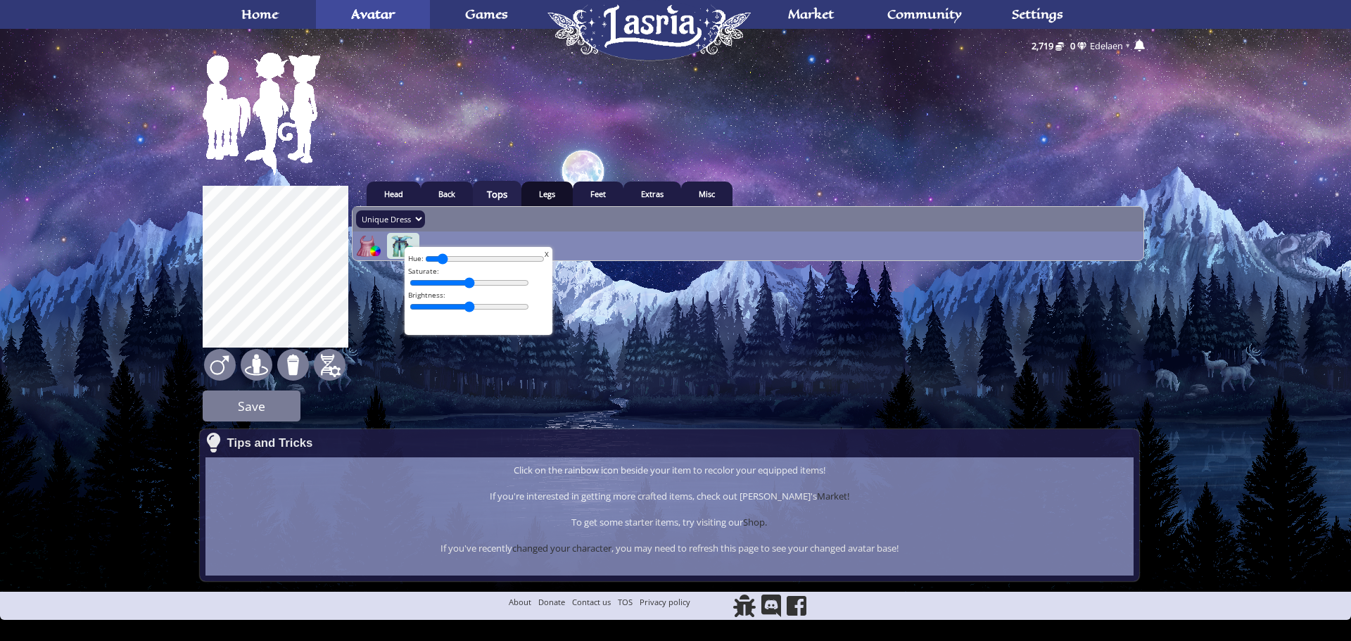
click at [540, 194] on link "Legs" at bounding box center [546, 193] width 51 height 25
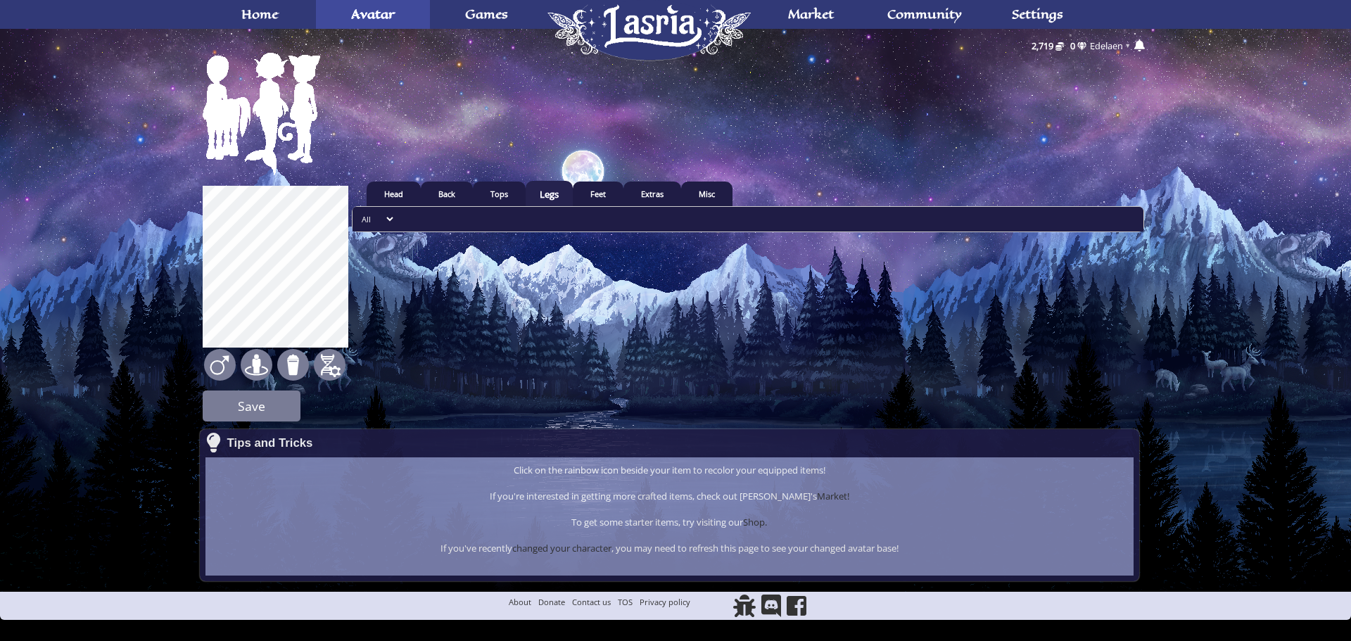
click at [388, 220] on select "All Pants Skirt" at bounding box center [376, 219] width 40 height 18
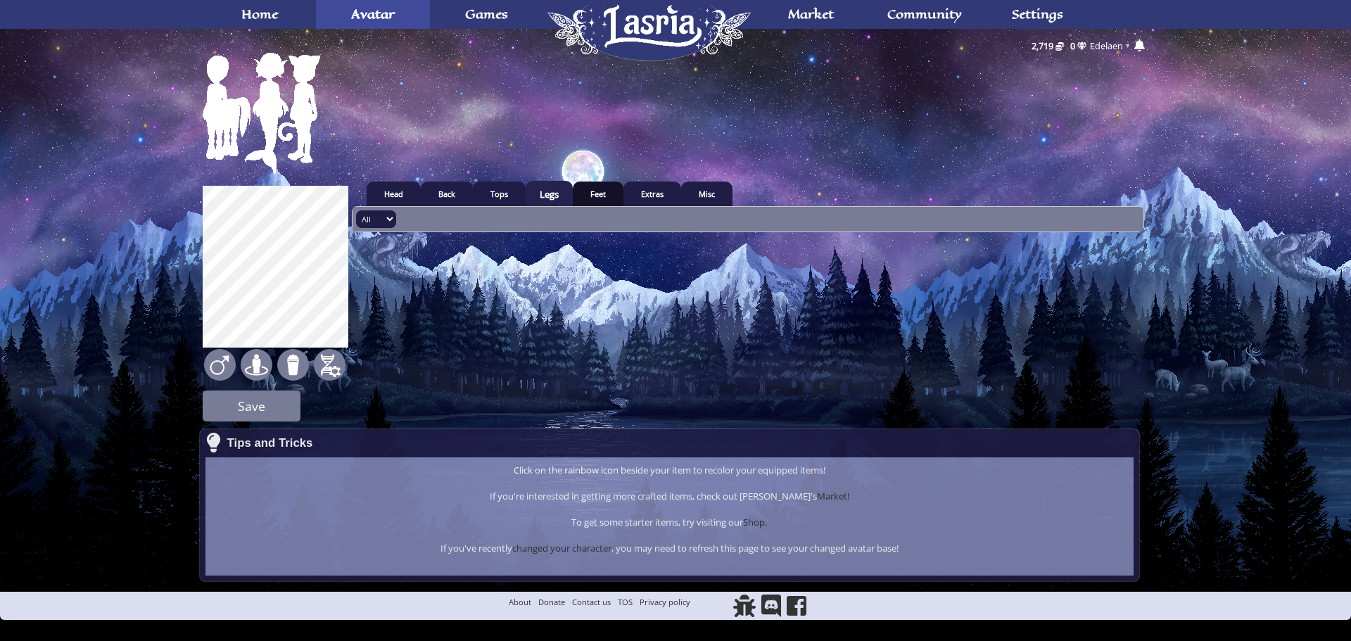
click at [585, 198] on link "Feet" at bounding box center [598, 193] width 51 height 25
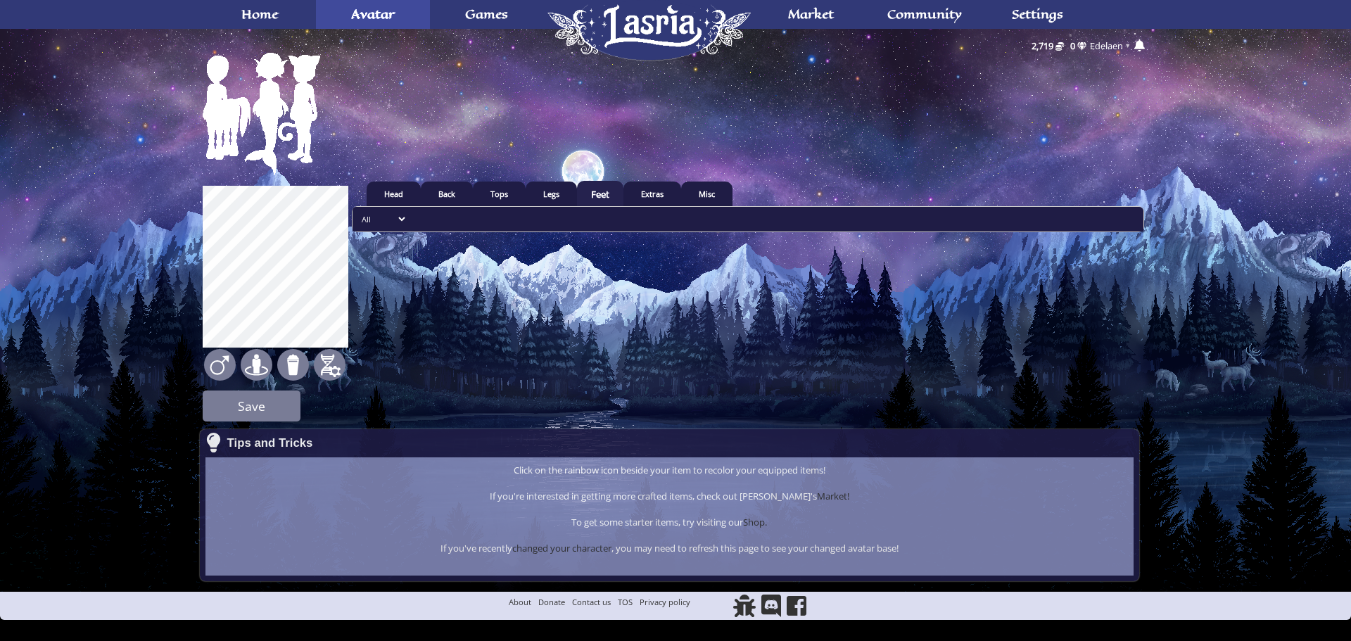
click at [374, 210] on ul "All Shoes Anklets Platform" at bounding box center [747, 219] width 791 height 25
click at [374, 219] on select "All Shoes Anklets Platform" at bounding box center [382, 219] width 52 height 18
select select "5-30"
click at [356, 210] on select "All Shoes Anklets Platform" at bounding box center [382, 219] width 52 height 18
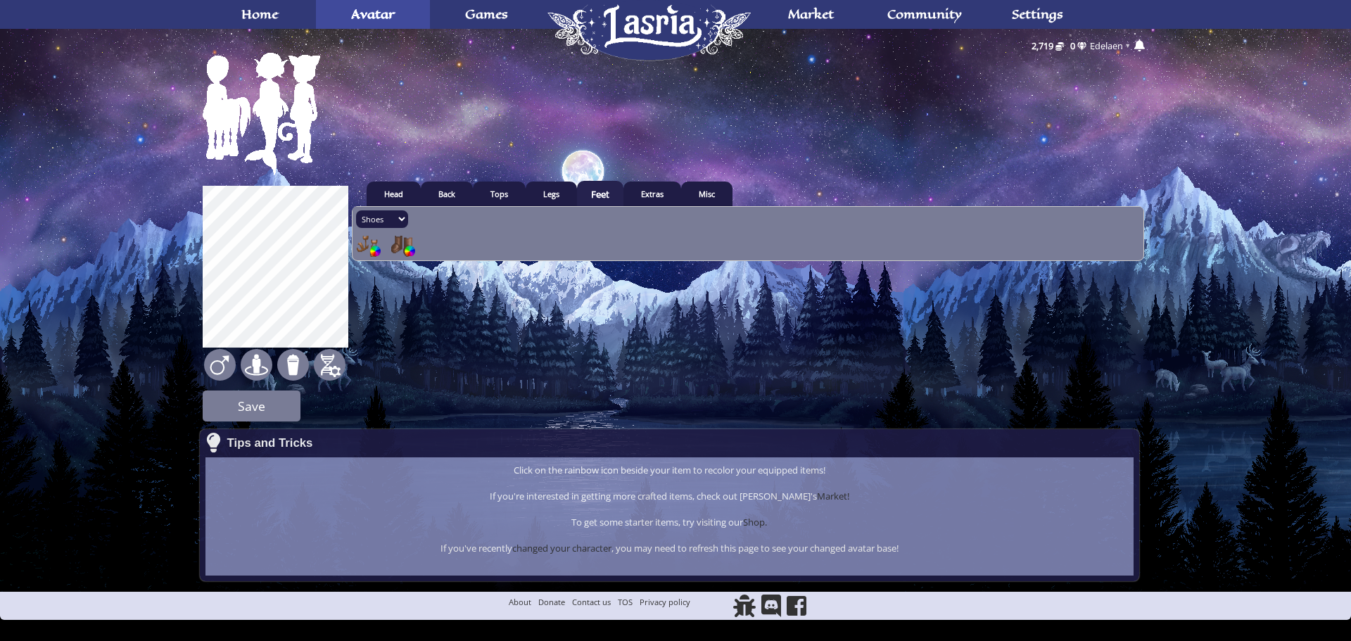
click at [397, 239] on img at bounding box center [401, 246] width 21 height 21
click at [0, 0] on input "radio" at bounding box center [0, 0] width 0 height 0
